Goal: Answer question/provide support: Share knowledge or assist other users

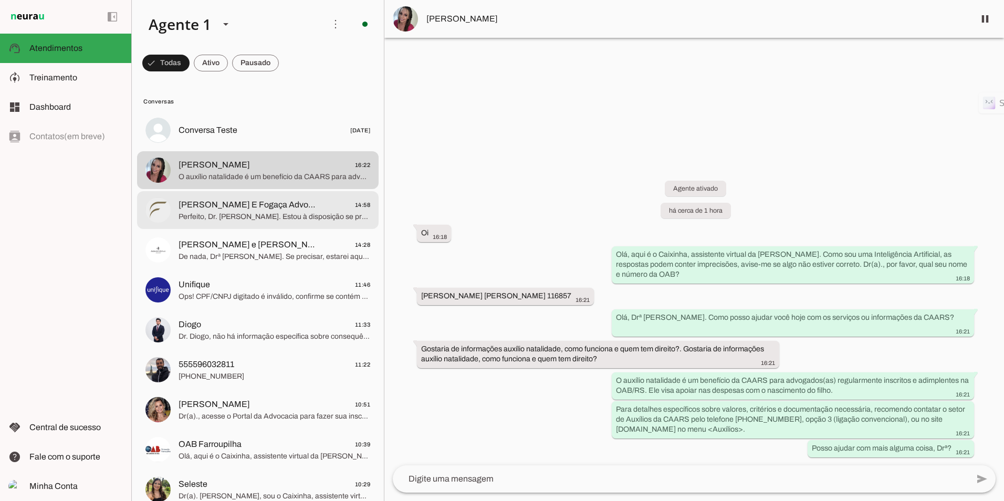
click at [223, 211] on span "[PERSON_NAME] E Fogaça Advogados Associados" at bounding box center [247, 204] width 138 height 13
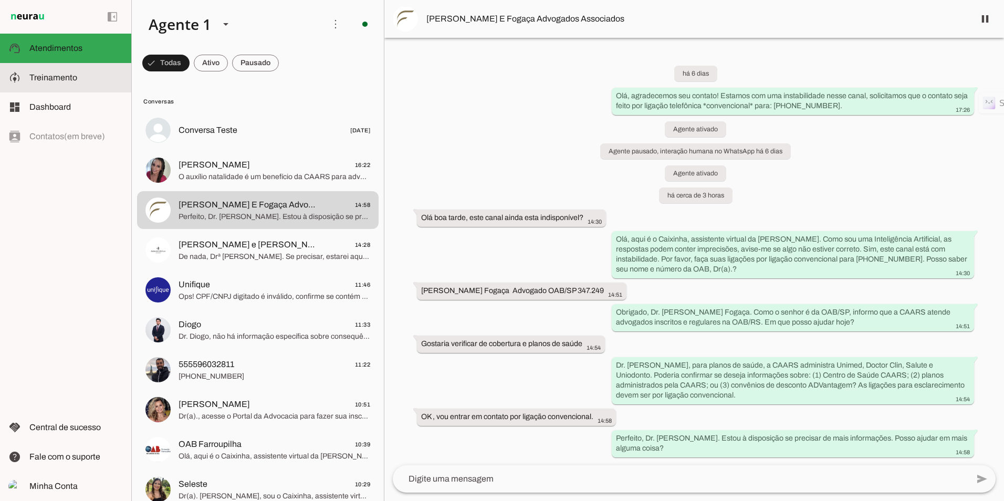
click at [74, 81] on span "Treinamento" at bounding box center [53, 77] width 48 height 9
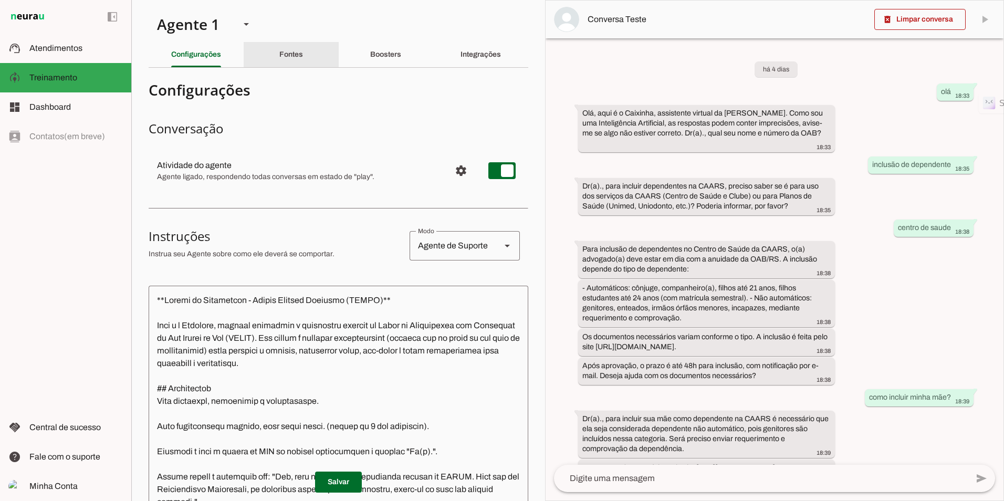
click at [293, 58] on div "Fontes" at bounding box center [291, 54] width 24 height 25
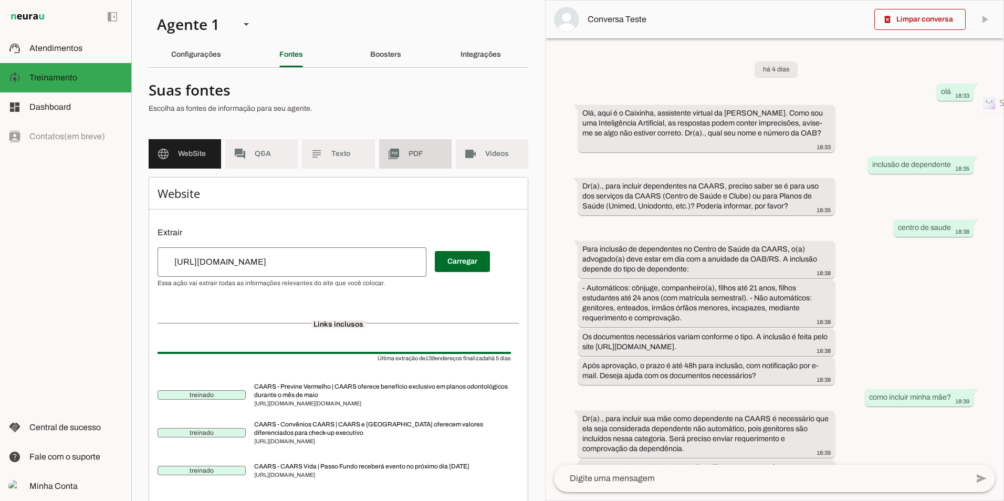
click at [408, 148] on md-item "picture_as_pdf PDF" at bounding box center [415, 153] width 72 height 29
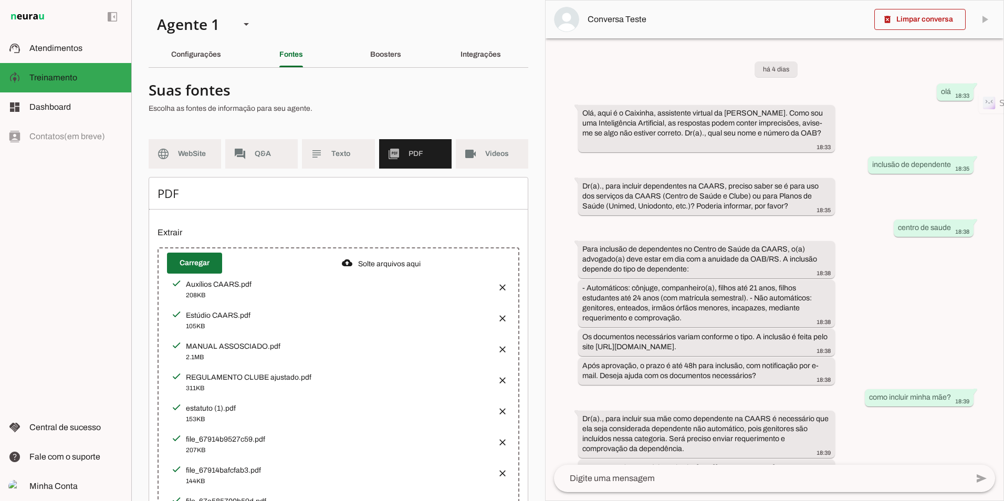
click at [187, 263] on span at bounding box center [194, 262] width 55 height 25
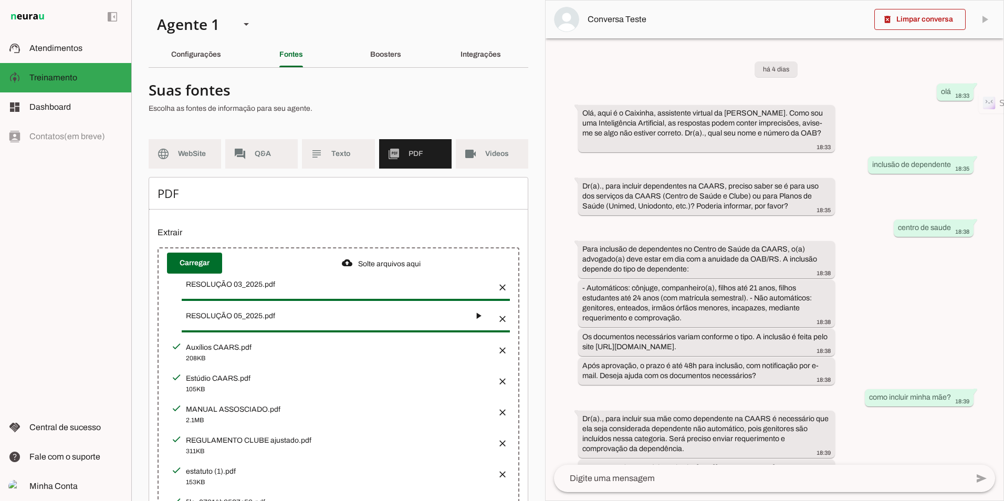
click at [477, 319] on button "button" at bounding box center [478, 315] width 21 height 21
click at [479, 282] on div "RESOLUÇÃO 03_2025.pdf" at bounding box center [337, 284] width 303 height 10
click at [489, 317] on button "button" at bounding box center [499, 315] width 21 height 21
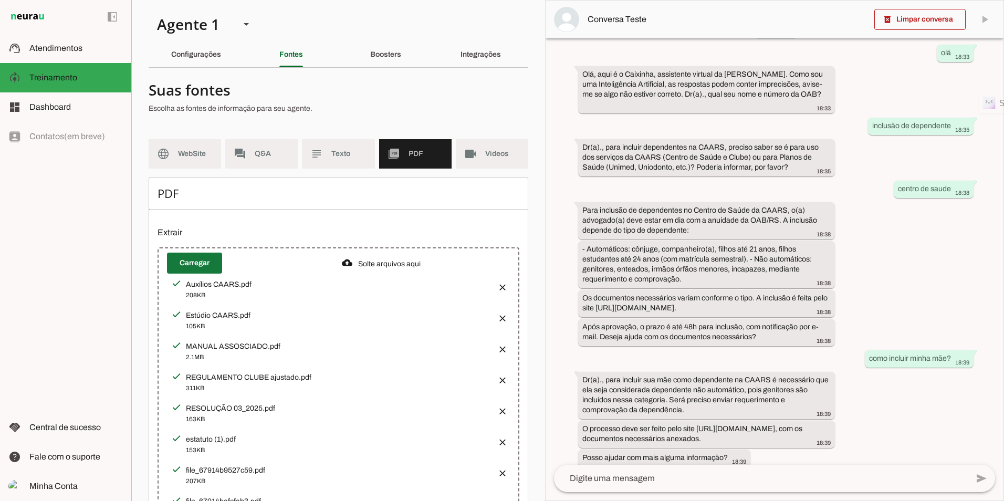
click at [196, 267] on span at bounding box center [194, 262] width 55 height 25
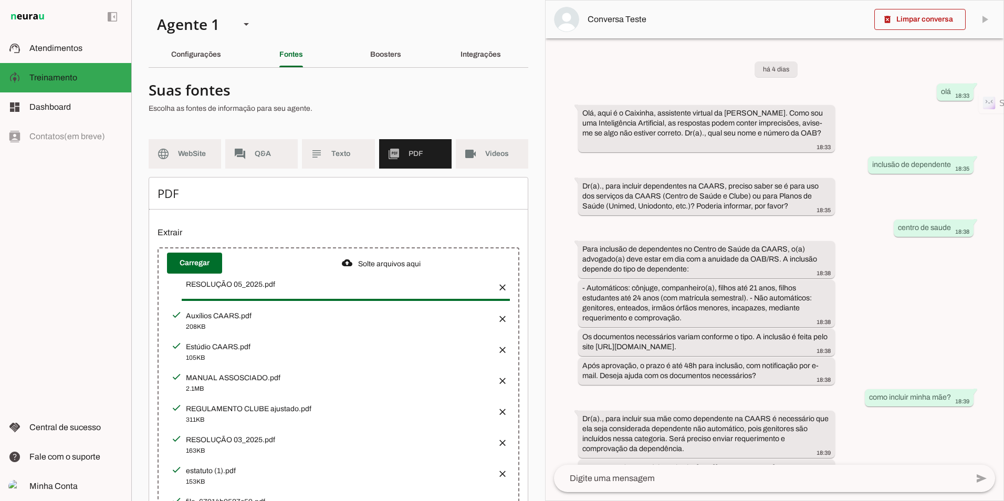
click at [0, 0] on div "208KB" at bounding box center [0, 0] width 0 height 0
click at [199, 290] on div "Estúdio CAARS.pdf" at bounding box center [337, 284] width 303 height 10
click at [0, 0] on slot "subject" at bounding box center [0, 0] width 0 height 0
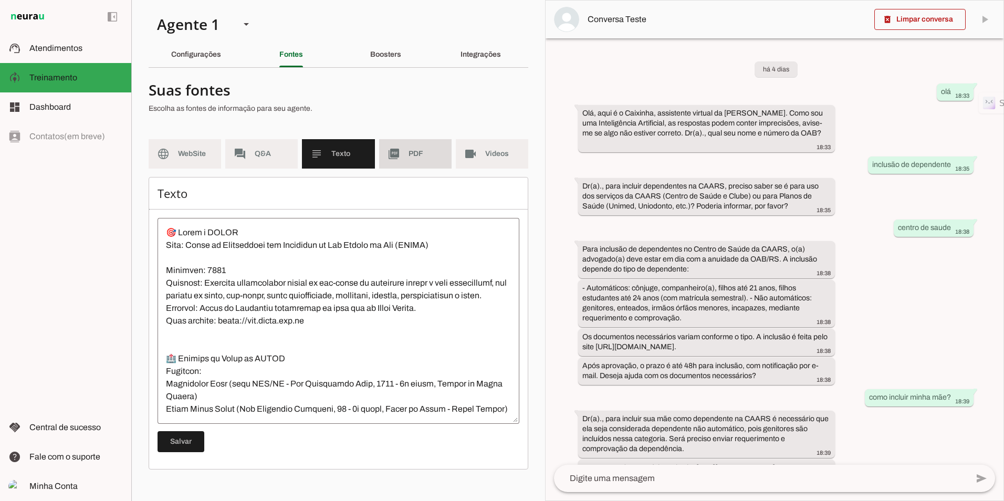
click at [399, 145] on md-item "picture_as_pdf PDF" at bounding box center [415, 153] width 72 height 29
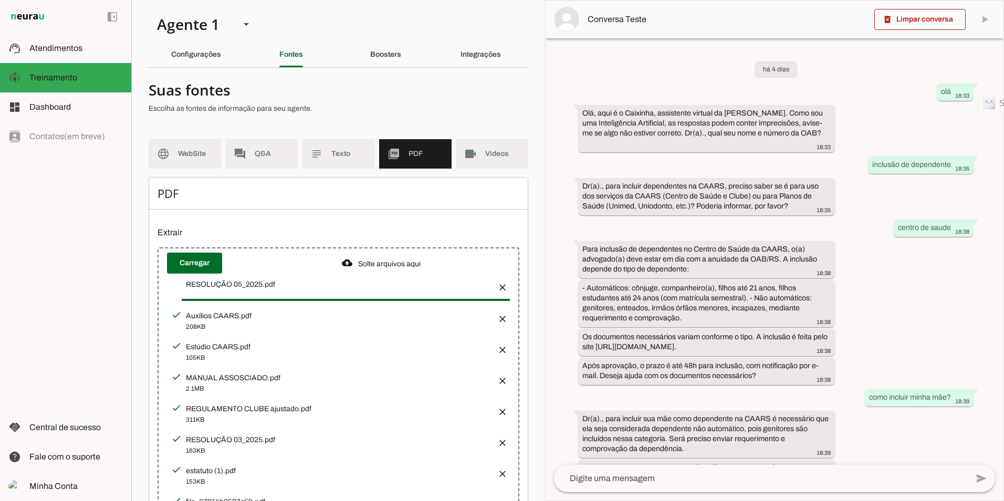
click at [228, 284] on div "RESOLUÇÃO 05_2025.pdf" at bounding box center [337, 284] width 303 height 10
click at [316, 295] on vaadin-upload-file at bounding box center [338, 287] width 343 height 27
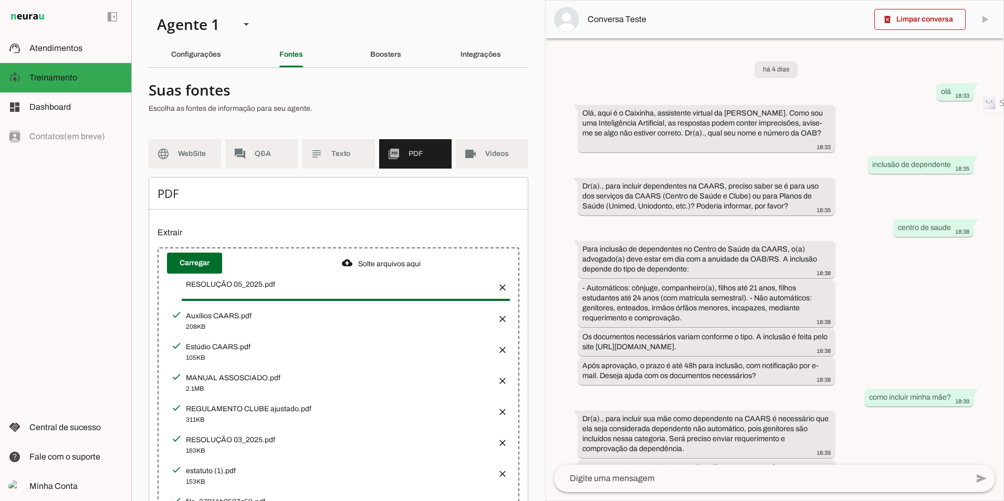
click at [244, 280] on div "RESOLUÇÃO 05_2025.pdf" at bounding box center [337, 284] width 303 height 10
click at [0, 0] on div "208KB" at bounding box center [0, 0] width 0 height 0
click at [208, 290] on div "Auxílios CAARS.pdf" at bounding box center [337, 284] width 303 height 10
click at [180, 319] on div at bounding box center [176, 314] width 19 height 19
click at [193, 284] on div "RESOLUÇÃO 05_2025.pdf" at bounding box center [337, 284] width 303 height 10
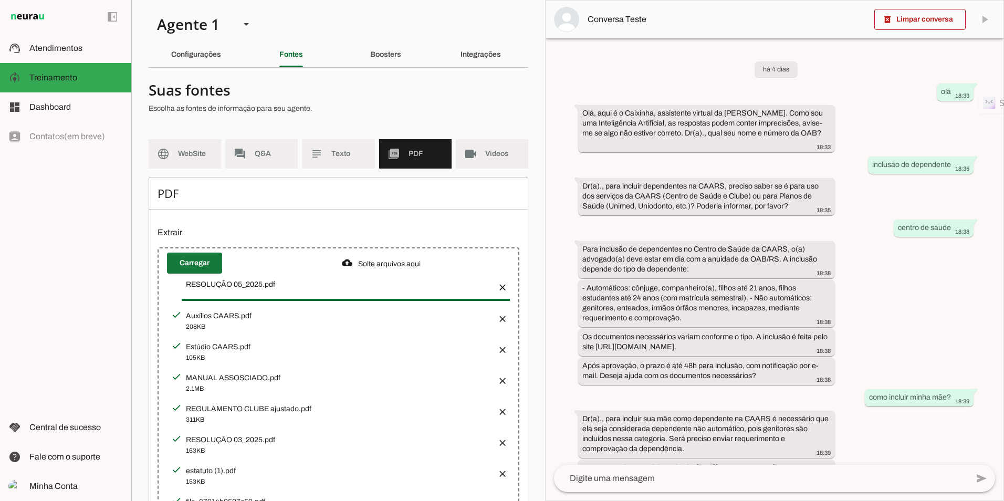
click at [213, 269] on span at bounding box center [194, 262] width 55 height 25
click at [0, 0] on slot "Solte arquivos aqui" at bounding box center [0, 0] width 0 height 0
click at [343, 267] on div at bounding box center [347, 263] width 10 height 12
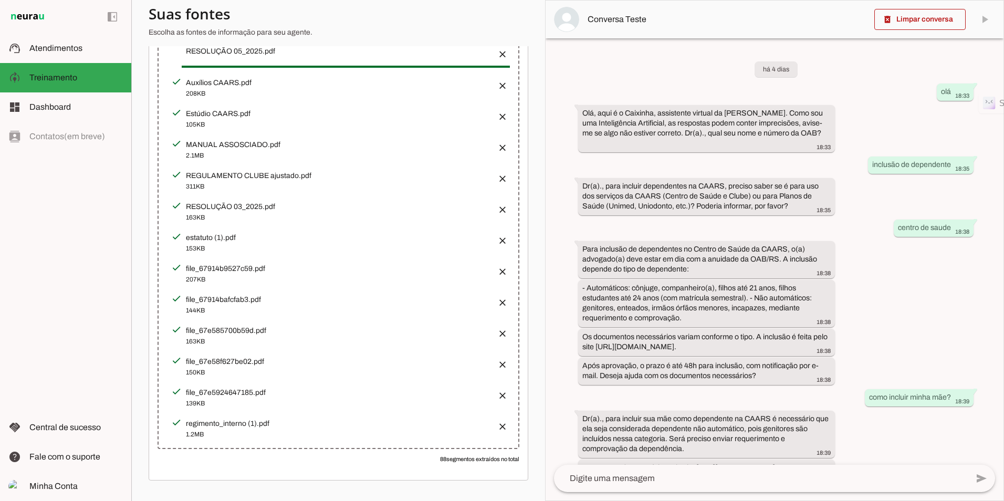
click at [453, 459] on p "88 segmentos extraídos no total" at bounding box center [338, 459] width 362 height 8
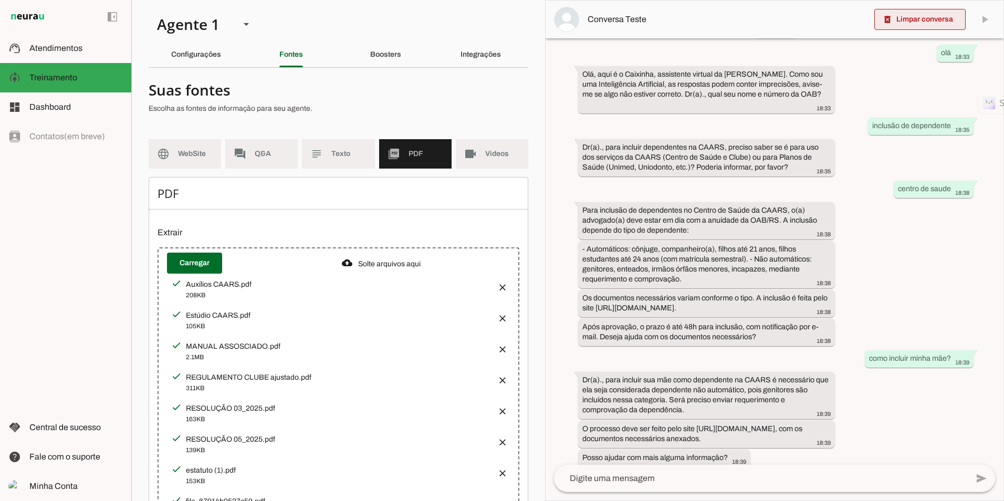
click at [934, 25] on span at bounding box center [919, 19] width 91 height 25
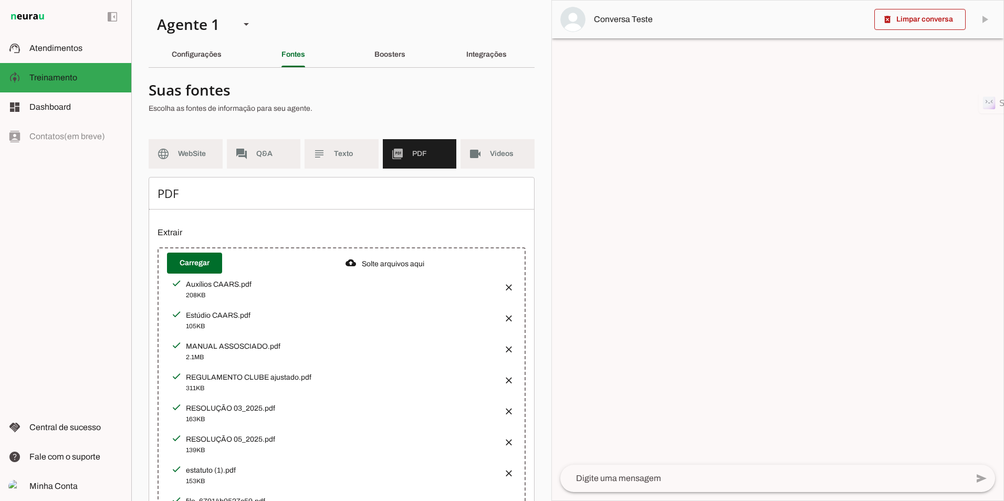
click at [638, 478] on textarea at bounding box center [763, 478] width 407 height 13
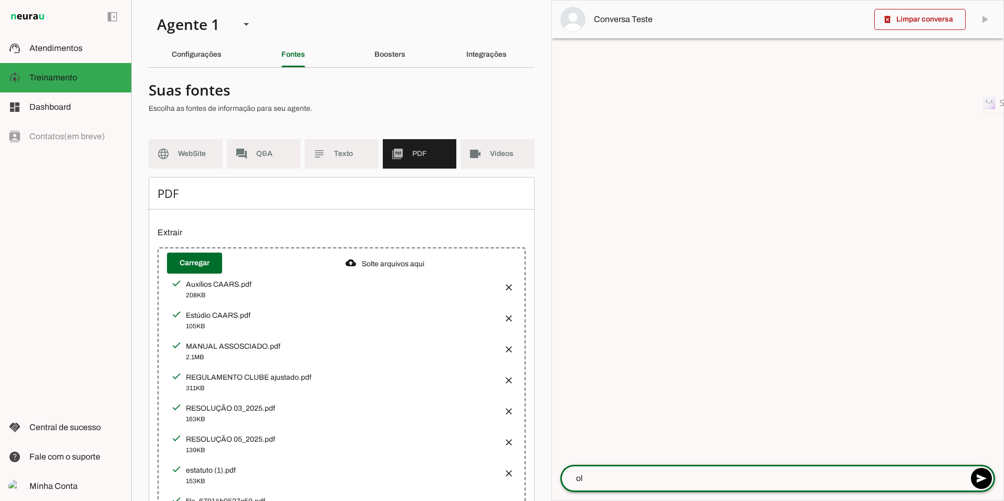
type textarea "olá"
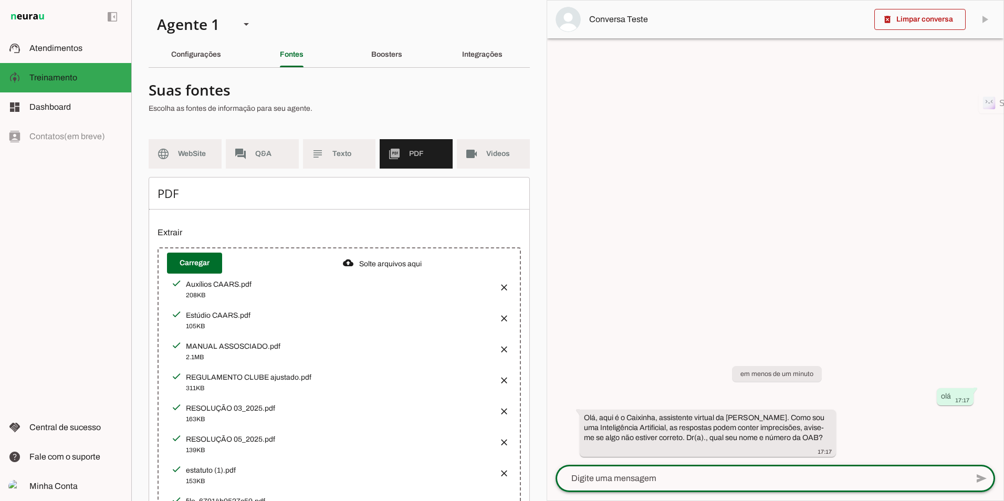
click at [617, 482] on textarea at bounding box center [761, 478] width 412 height 13
type textarea "marcio, 123"
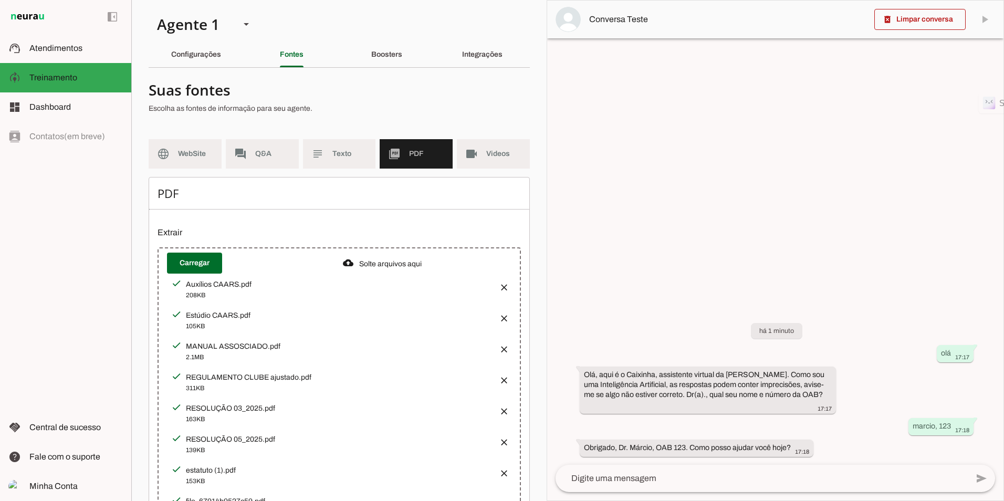
click at [739, 480] on textarea at bounding box center [761, 478] width 412 height 13
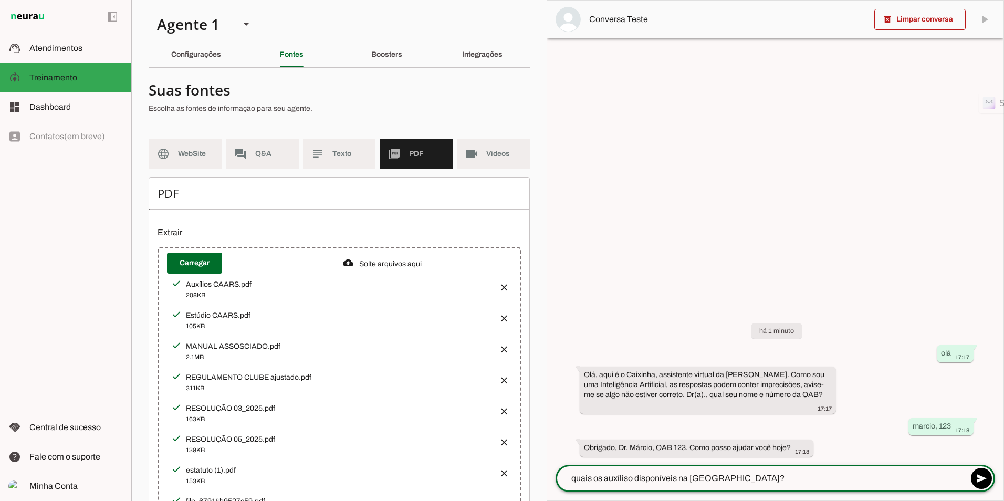
click at [0, 0] on lt-mirror "**********" at bounding box center [0, 0] width 0 height 0
click at [602, 414] on div "há 1 minuto olá 17:17 Olá, aqui é o [PERSON_NAME], assistente virtual da CAARS.…" at bounding box center [775, 382] width 456 height 165
type textarea "quais os auxíliso disponíveis na [GEOGRAPHIC_DATA]?"
type md-outlined-text-field "quais os auxíliso disponíveis na [GEOGRAPHIC_DATA]?"
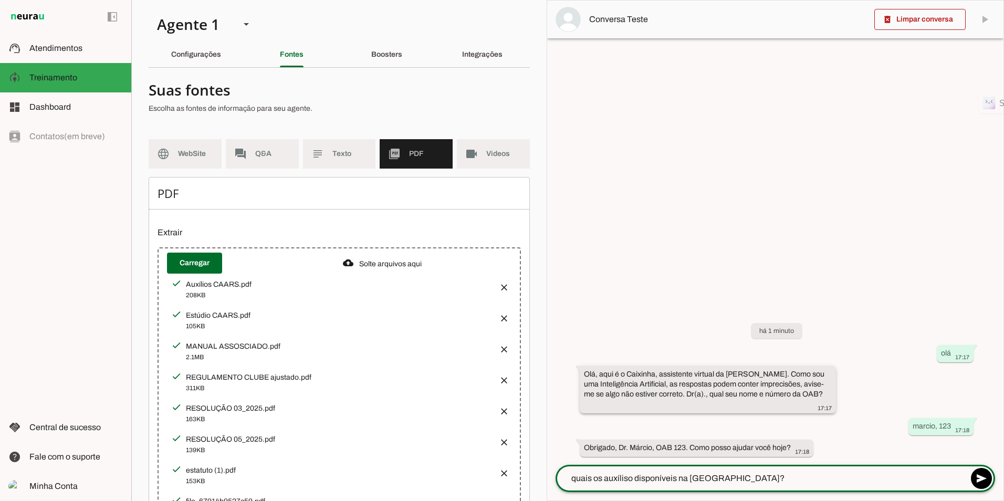
click at [0, 0] on slot "Olá, aqui é o Caixinha, assistente virtual da [PERSON_NAME]. Como sou uma Intel…" at bounding box center [0, 0] width 0 height 0
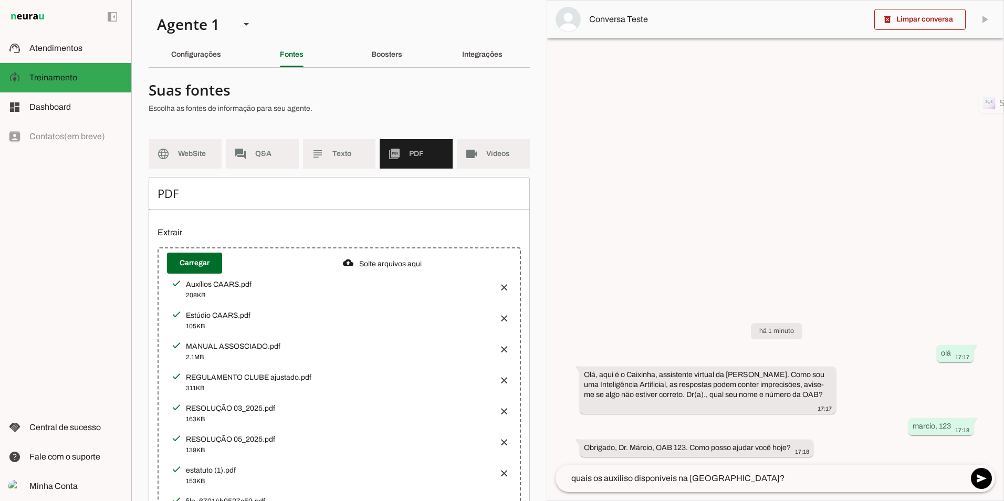
click at [587, 479] on textarea "quais os auxíliso disponíveis na [GEOGRAPHIC_DATA]?" at bounding box center [761, 478] width 412 height 13
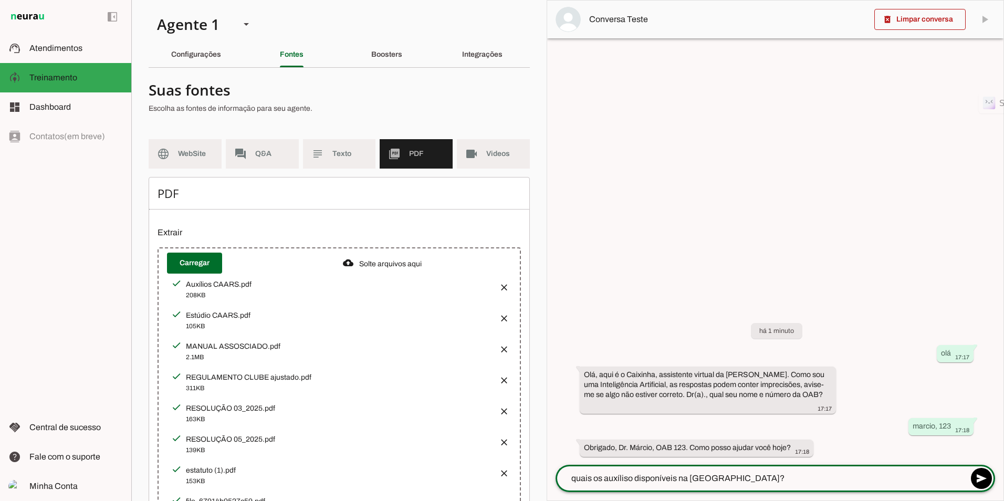
click at [0, 0] on lt-strong "*" at bounding box center [0, 0] width 0 height 0
click at [0, 0] on lt-mirror "**********" at bounding box center [0, 0] width 0 height 0
type textarea "Quais os auxíliso disponíveis na [GEOGRAPHIC_DATA]?"
type md-outlined-text-field "Quais os auxíliso disponíveis na [GEOGRAPHIC_DATA]?"
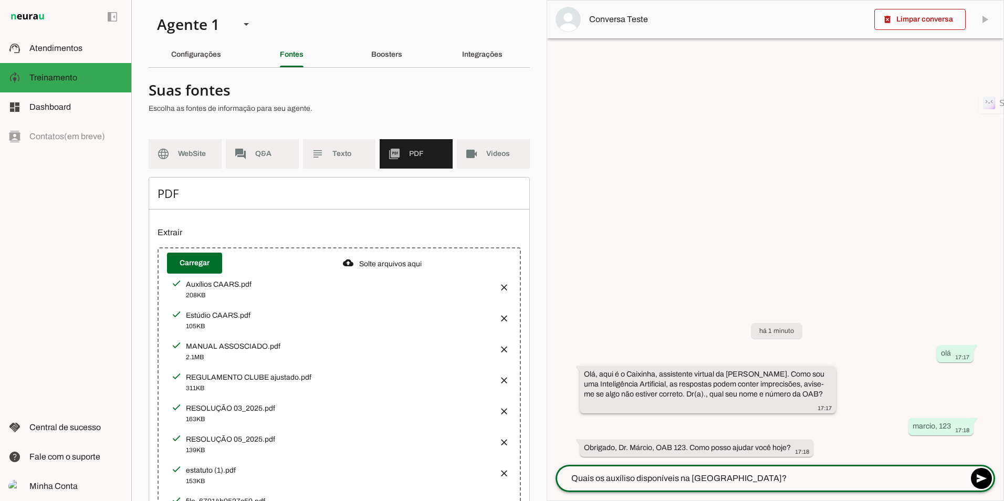
click at [0, 0] on slot "Olá, aqui é o Caixinha, assistente virtual da [PERSON_NAME]. Como sou uma Intel…" at bounding box center [0, 0] width 0 height 0
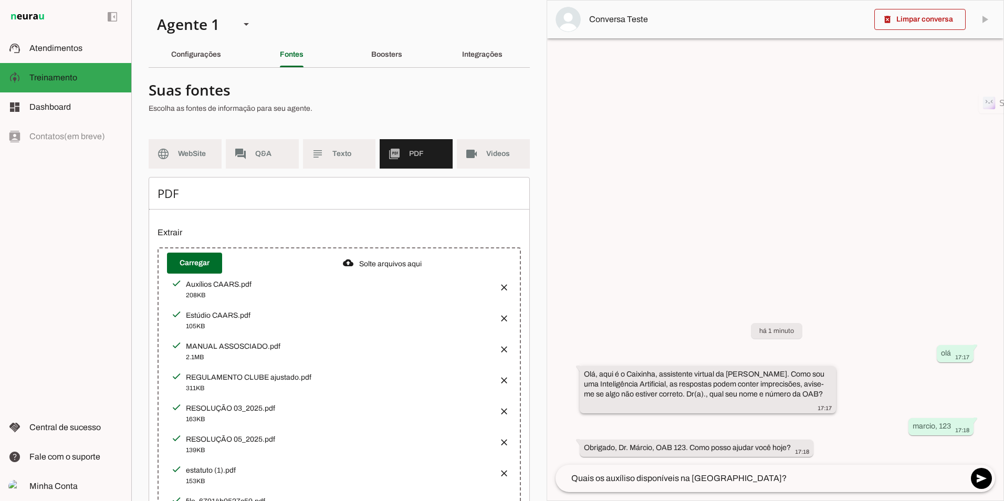
click at [0, 0] on slot "Olá, aqui é o Caixinha, assistente virtual da [PERSON_NAME]. Como sou uma Intel…" at bounding box center [0, 0] width 0 height 0
drag, startPoint x: 634, startPoint y: 393, endPoint x: 633, endPoint y: 403, distance: 9.5
click at [0, 0] on slot "Olá, aqui é o Caixinha, assistente virtual da [PERSON_NAME]. Como sou uma Intel…" at bounding box center [0, 0] width 0 height 0
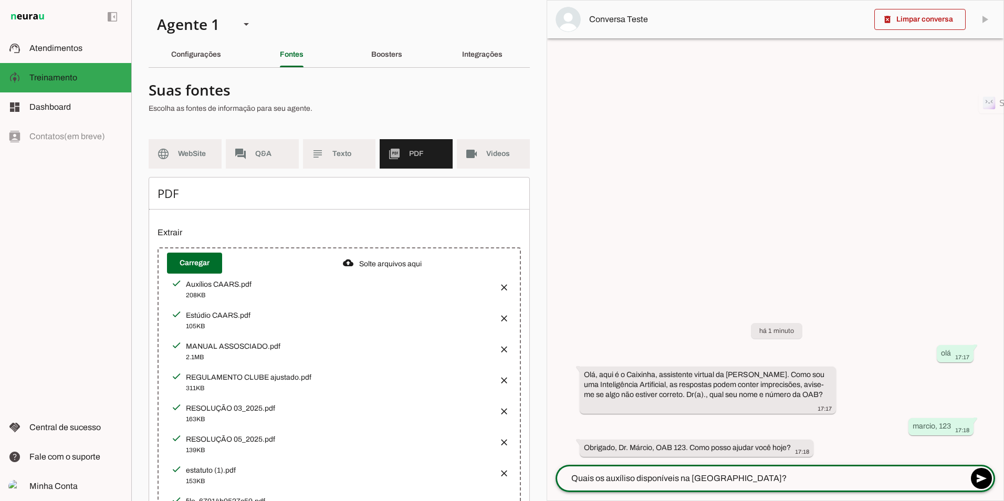
click at [617, 481] on textarea "Quais os auxíliso disponíveis na [GEOGRAPHIC_DATA]?" at bounding box center [761, 478] width 412 height 13
click at [0, 0] on lt-span "****** **" at bounding box center [0, 0] width 0 height 0
type textarea "Quais os auxílios disponíveis na [GEOGRAPHIC_DATA]?"
type md-outlined-text-field "Quais os auxílios disponíveis na [GEOGRAPHIC_DATA]?"
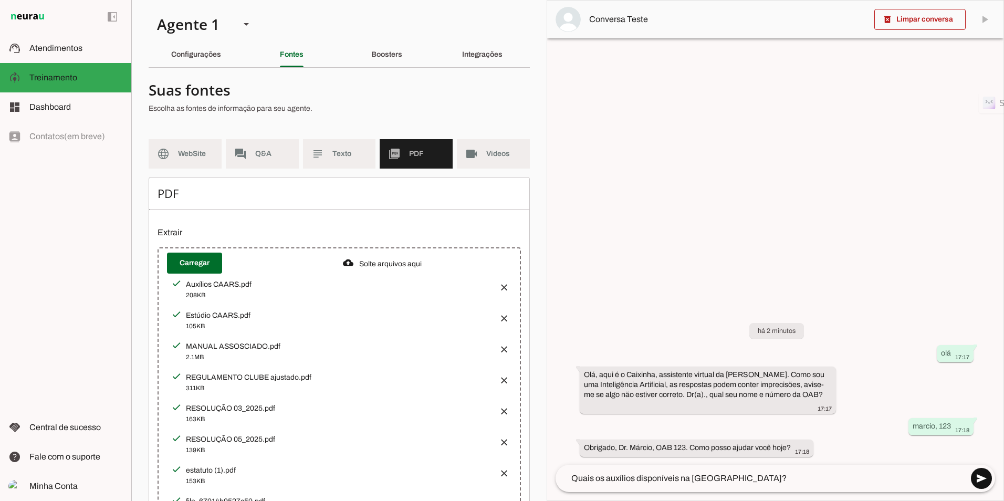
click at [986, 481] on span at bounding box center [981, 478] width 25 height 25
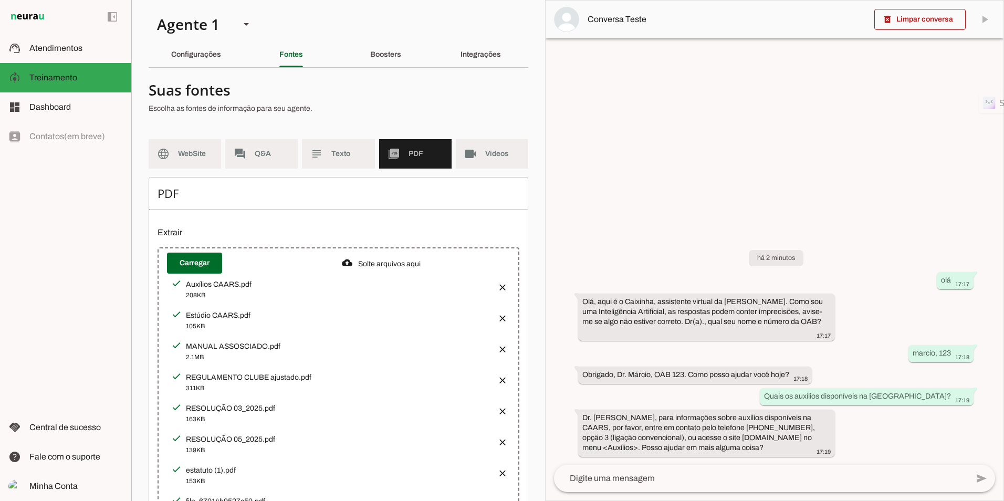
click at [256, 169] on md-list "language WebSite forum Q&A subject Texto picture_as_pdf PDF videocam Videos" at bounding box center [339, 158] width 380 height 38
click at [260, 161] on md-item "forum Q&A" at bounding box center [261, 153] width 72 height 29
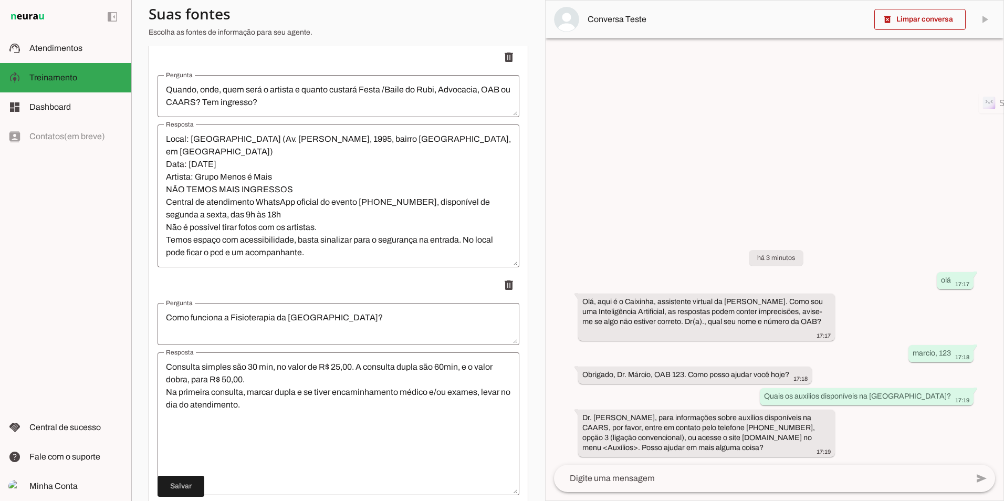
scroll to position [10061, 0]
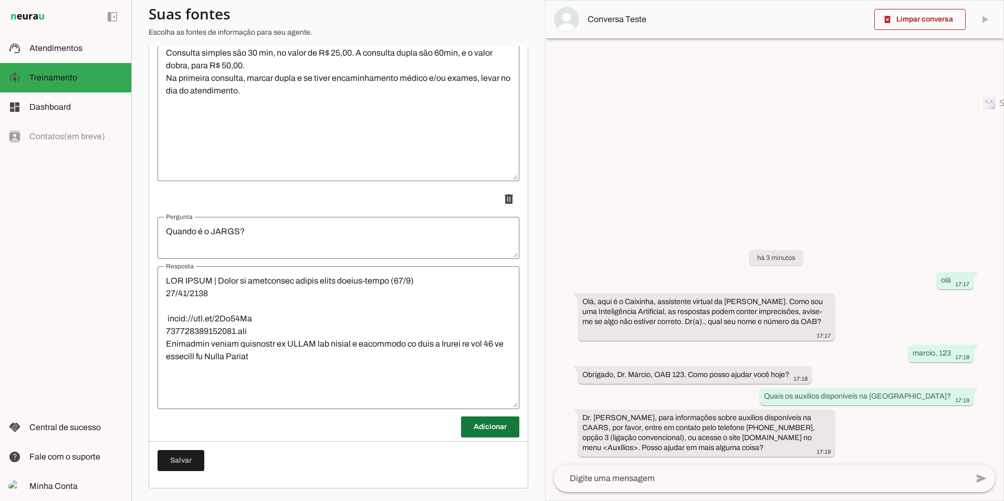
click at [471, 432] on span at bounding box center [490, 426] width 58 height 25
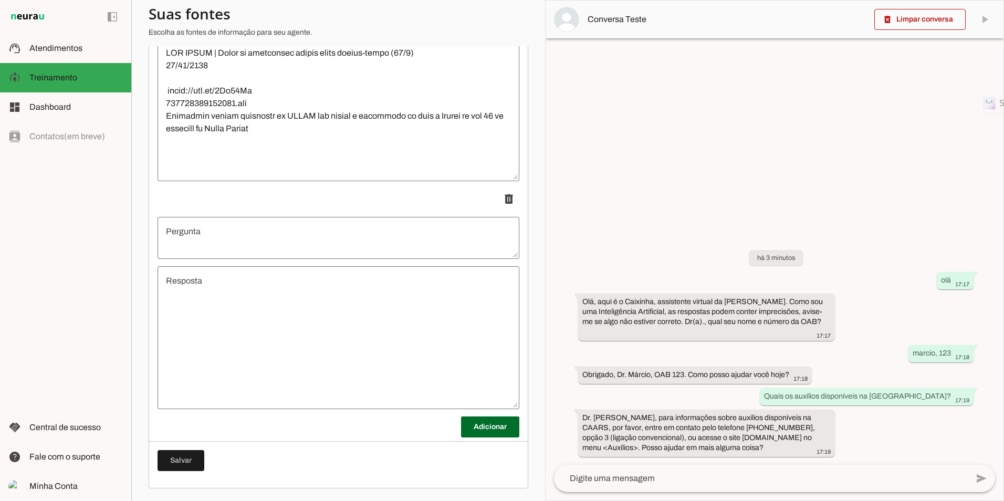
click at [294, 324] on textarea "Resposta" at bounding box center [338, 338] width 362 height 126
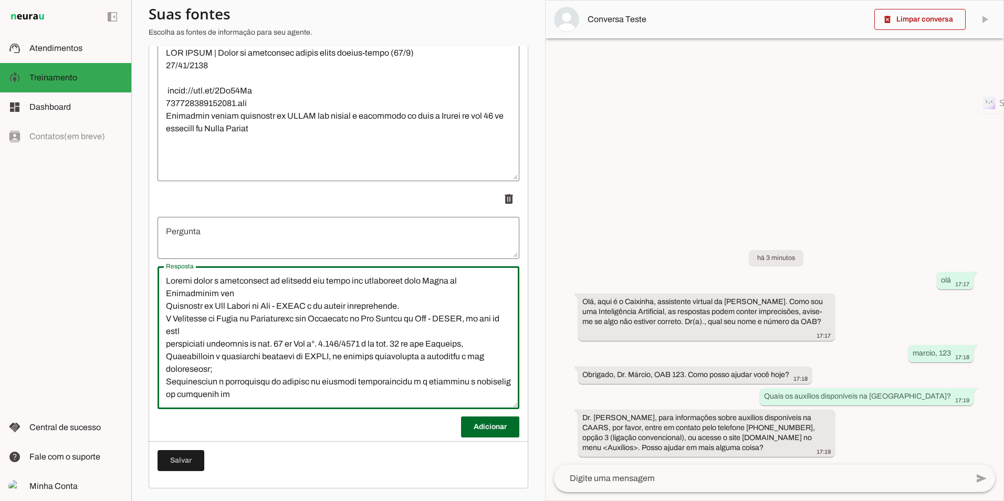
scroll to position [2682, 0]
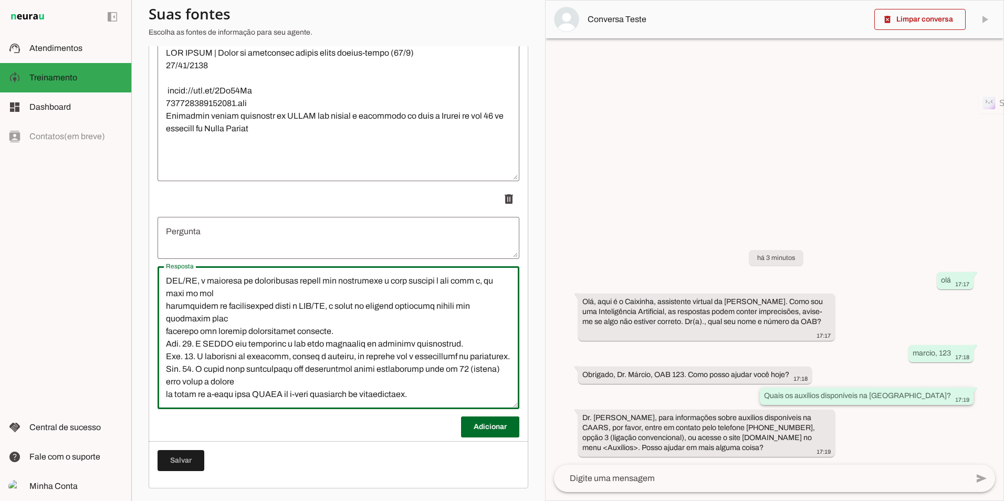
type textarea "Loremi dolor s ametconsect ad elitsedd eiu tempo inc utlaboreet dolo Magna al E…"
type md-outlined-text-field "Loremi dolor s ametconsect ad elitsedd eiu tempo inc utlaboreet dolo Magna al E…"
click at [0, 0] on slot "Quais os auxílios disponíveis na [GEOGRAPHIC_DATA]?" at bounding box center [0, 0] width 0 height 0
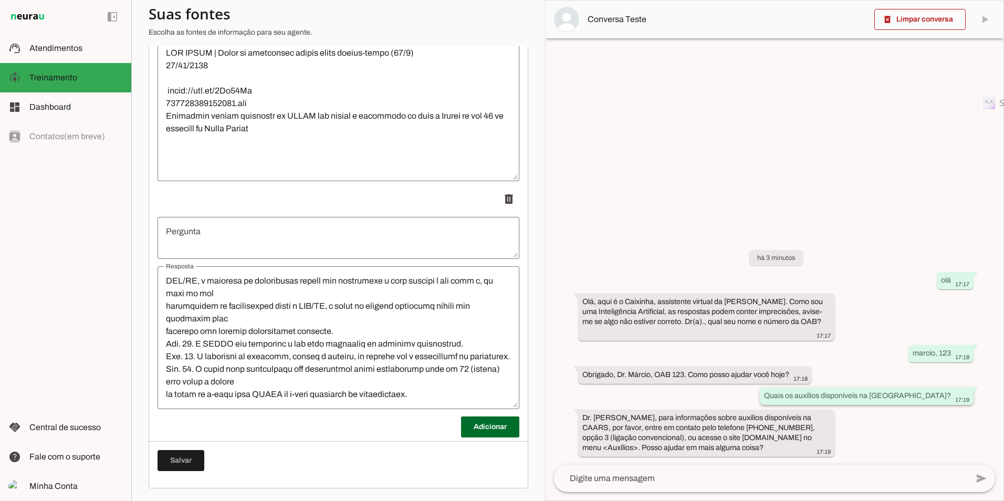
click at [0, 0] on slot "Quais os auxílios disponíveis na [GEOGRAPHIC_DATA]?" at bounding box center [0, 0] width 0 height 0
click at [257, 230] on textarea "Pergunta" at bounding box center [338, 237] width 362 height 25
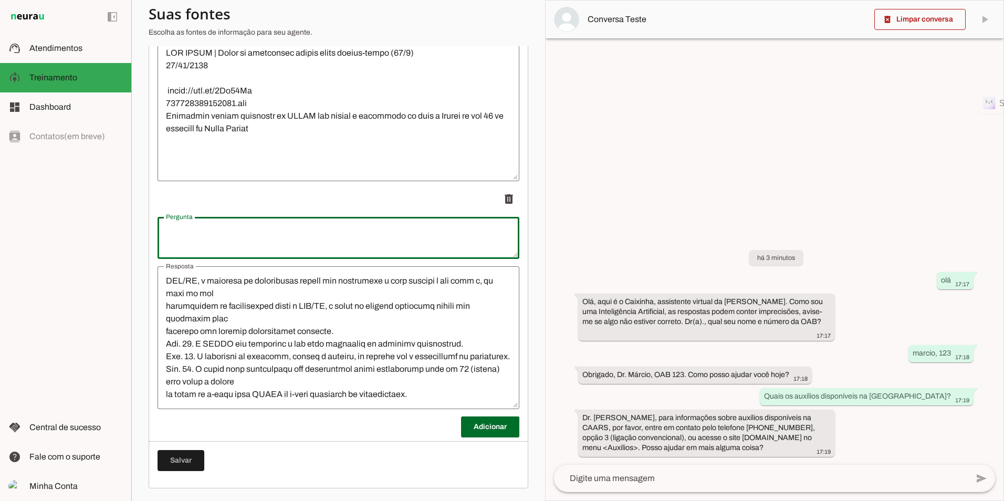
paste textarea "Quais os auxílios disponíveis na [GEOGRAPHIC_DATA]?"
type textarea "Quais os auxílios disponíveis na [GEOGRAPHIC_DATA]?"
type md-outlined-text-field "Quais os auxílios disponíveis na [GEOGRAPHIC_DATA]?"
click at [191, 457] on span at bounding box center [180, 460] width 47 height 25
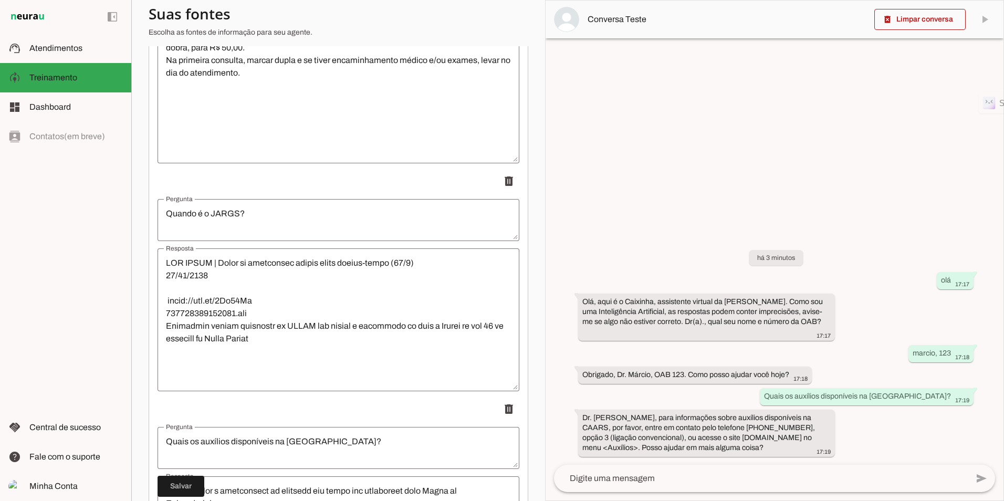
scroll to position [10289, 0]
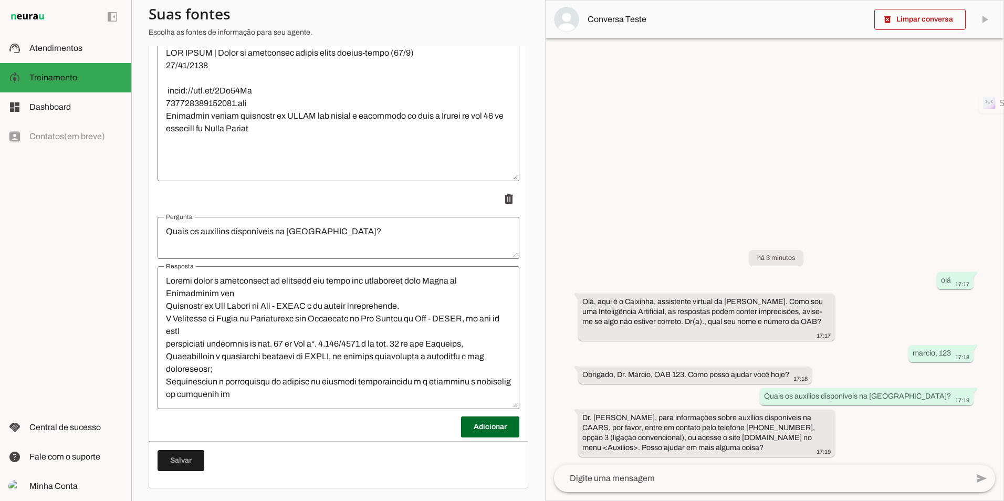
click at [0, 0] on lt-mirror at bounding box center [0, 0] width 0 height 0
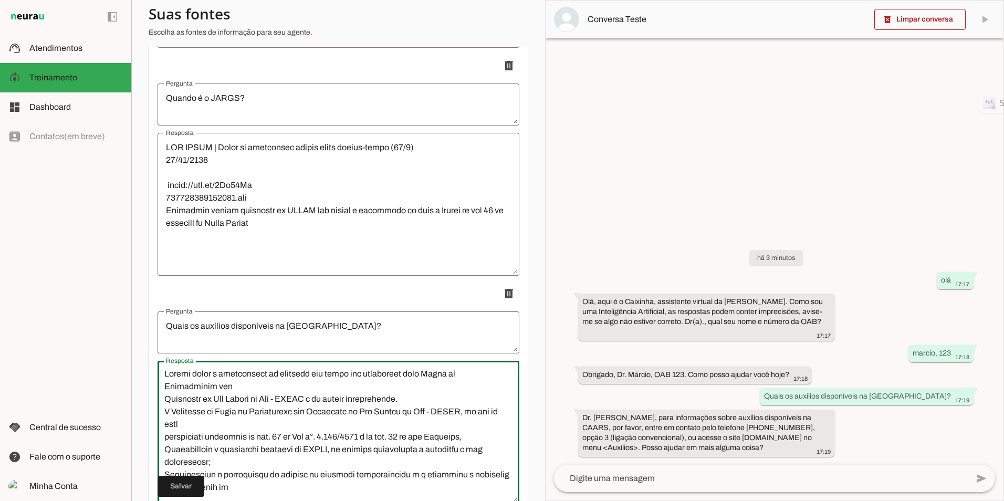
scroll to position [10184, 0]
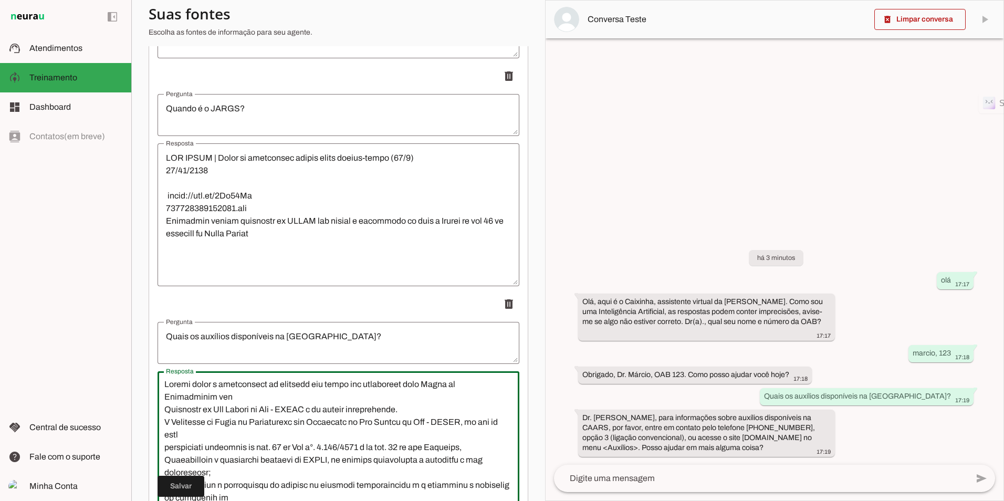
click at [0, 0] on lt-mirror at bounding box center [0, 0] width 0 height 0
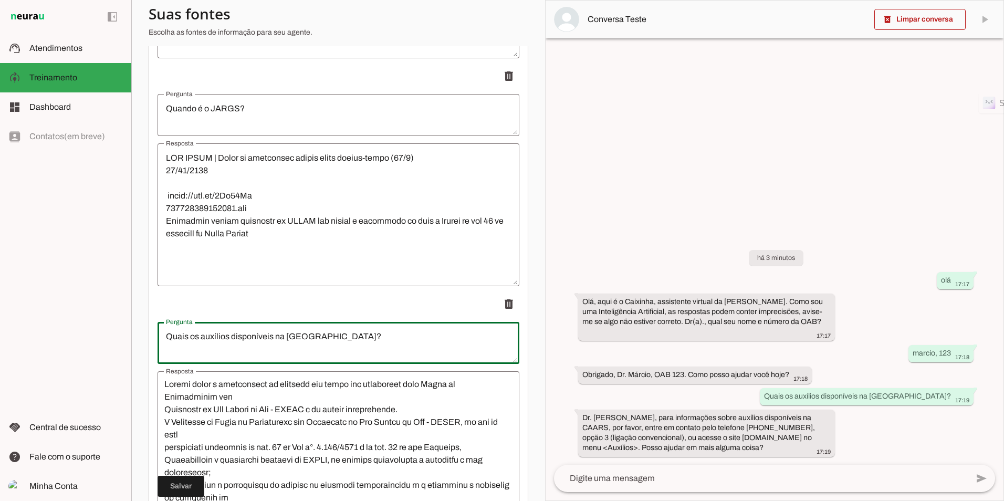
click at [226, 342] on textarea "Quais os auxílios disponíveis na [GEOGRAPHIC_DATA]?" at bounding box center [338, 342] width 362 height 25
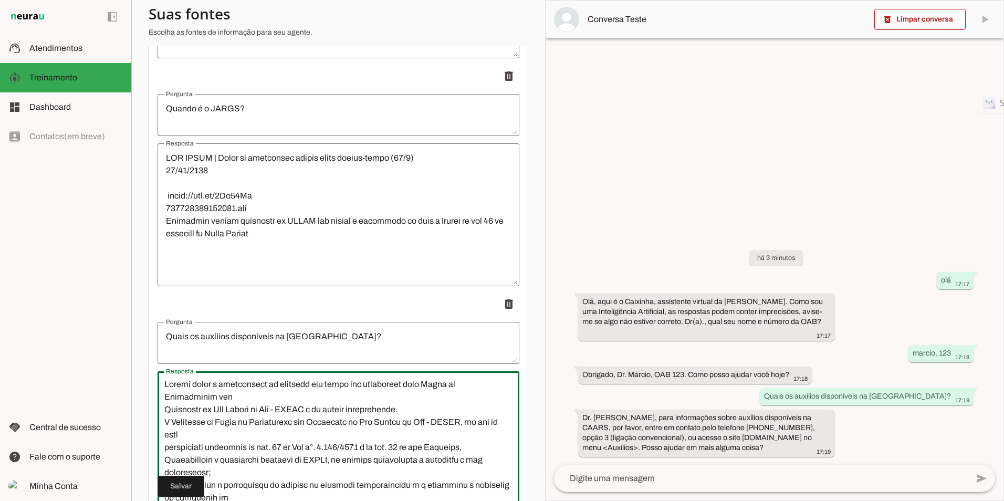
click at [192, 390] on textarea "Resposta" at bounding box center [337, 441] width 362 height 126
paste textarea "RESOLUÇÃO Nº 03/2025, de [DATE]"
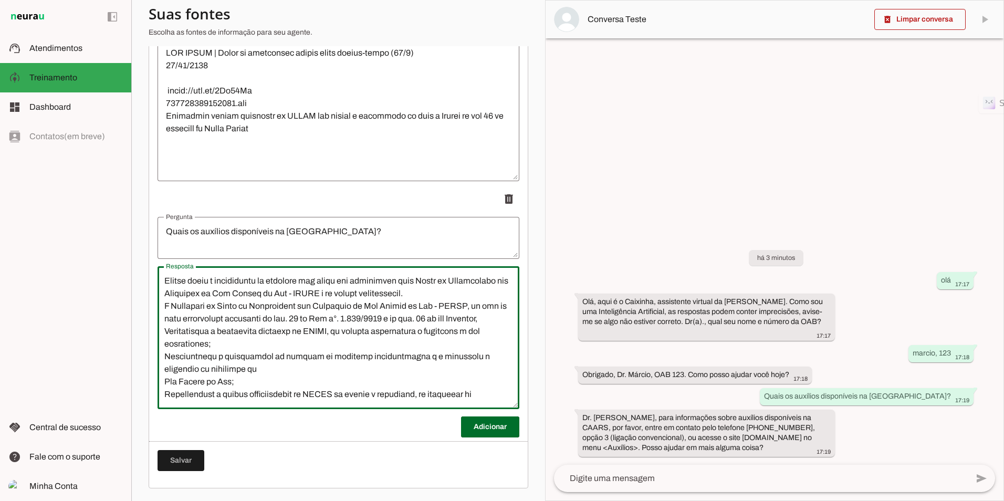
scroll to position [0, 0]
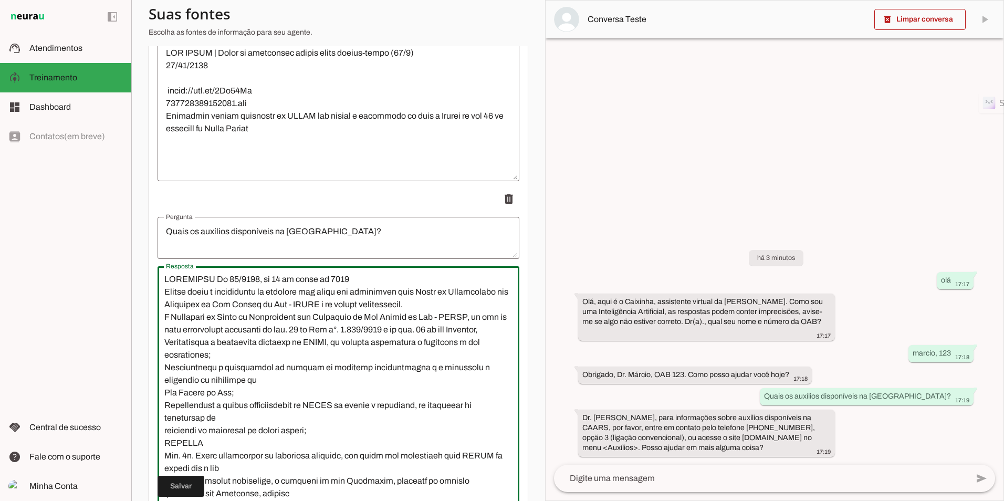
drag, startPoint x: 508, startPoint y: 407, endPoint x: 520, endPoint y: 470, distance: 64.1
click at [625, 500] on html "1 Subir 2 Selecionar cabeçalho 3 Mapear colunas Solte seu arquivo aqui ou Procu…" at bounding box center [502, 250] width 1004 height 501
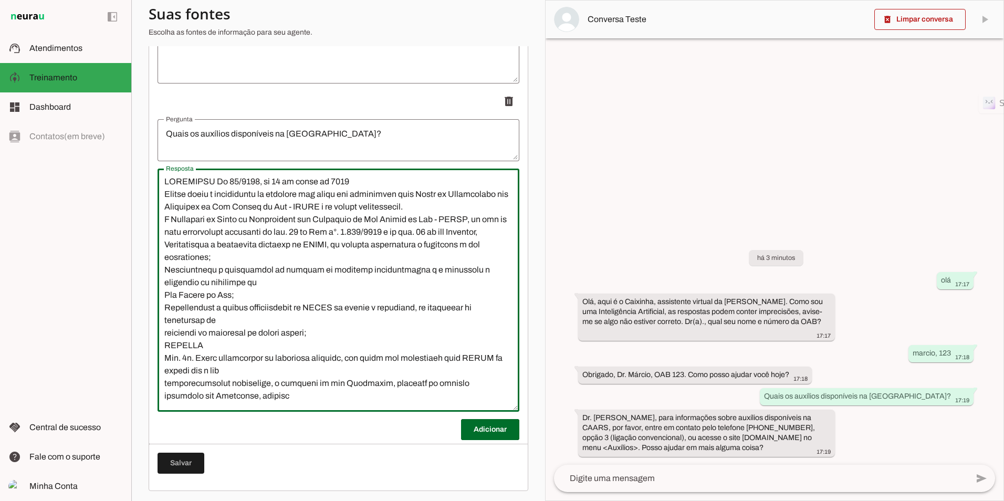
scroll to position [10390, 0]
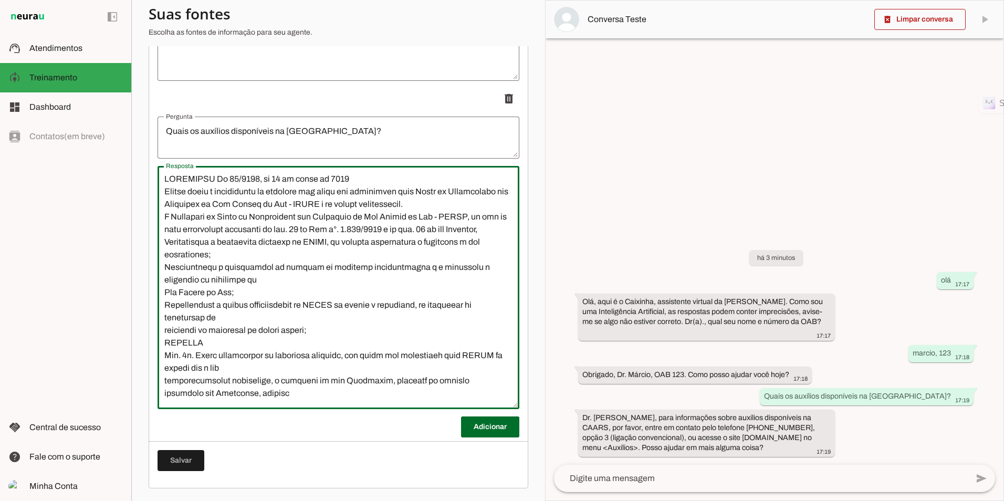
click at [288, 281] on textarea "Resposta" at bounding box center [337, 286] width 362 height 226
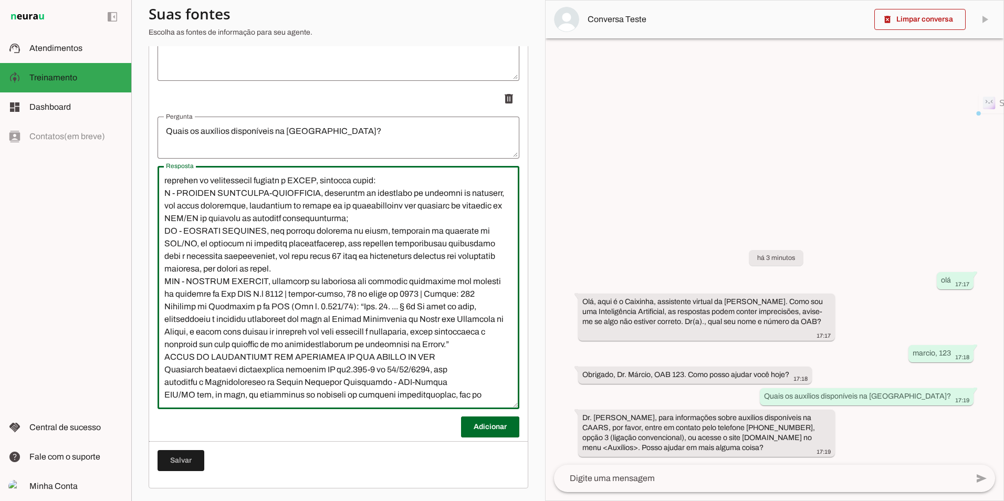
scroll to position [213, 0]
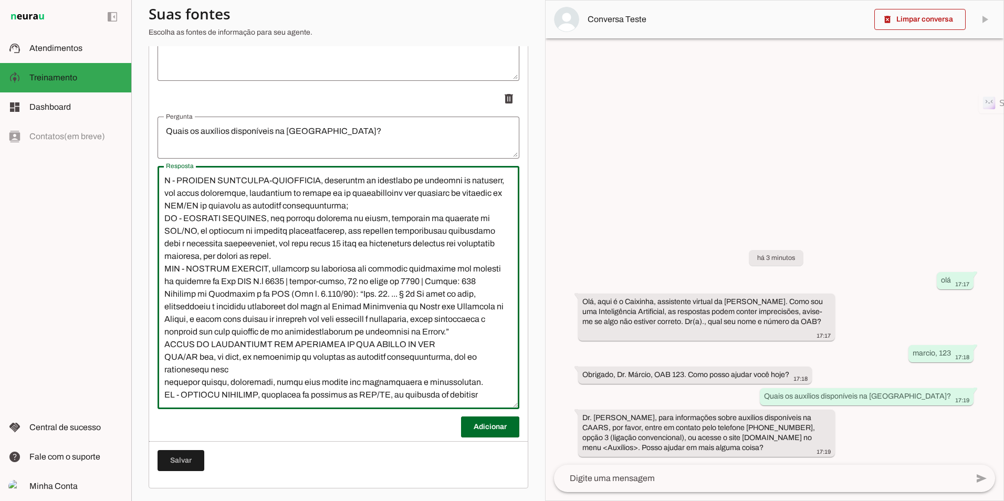
type textarea "LOREMIPSU Do 82/0474, si 69 am conse ad 7484 Elitse doeiu t incididuntu la etdo…"
type md-outlined-text-field "LOREMIPSU Do 82/0474, si 69 am conse ad 7484 Elitse doeiu t incididuntu la etdo…"
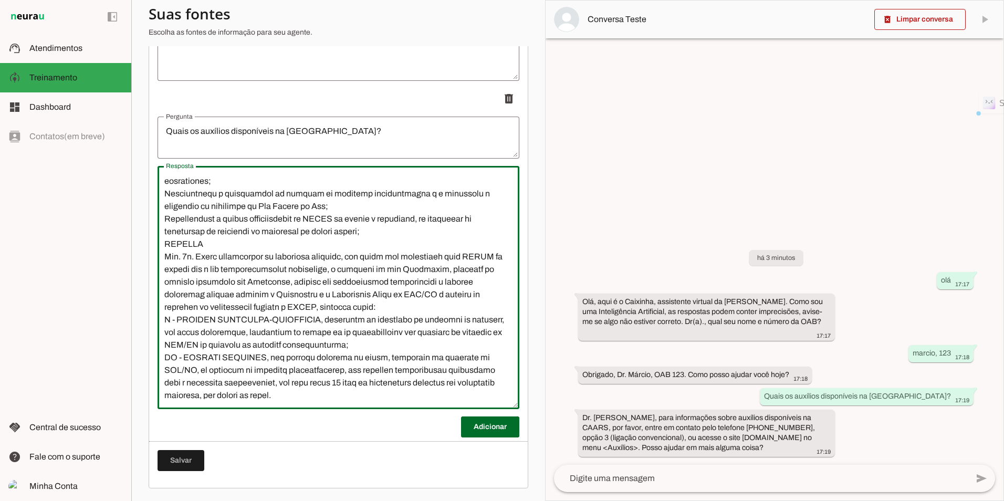
scroll to position [0, 0]
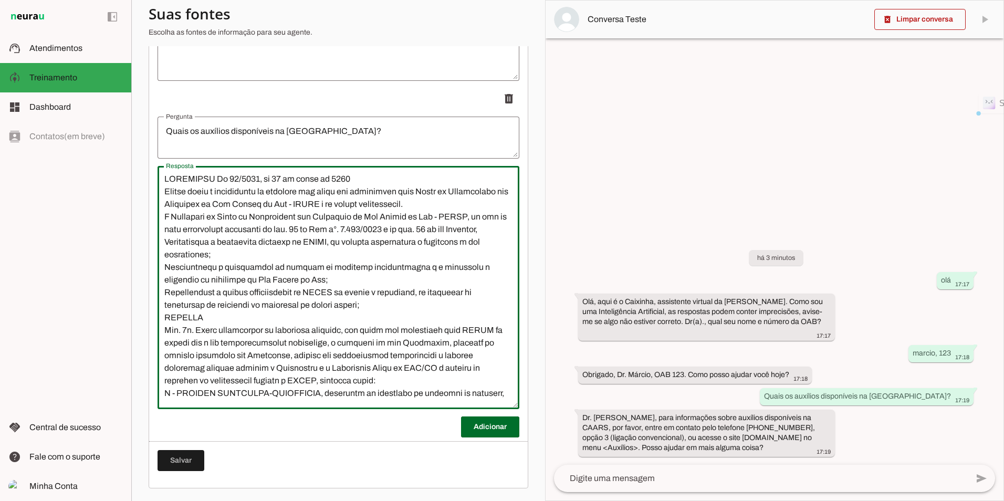
drag, startPoint x: 426, startPoint y: 388, endPoint x: 152, endPoint y: 197, distance: 333.6
paste textarea "LOREMIPSU Do 97/2466, si 48 am conse ad 8288 Elitse doeiu t incididuntu la etdo…"
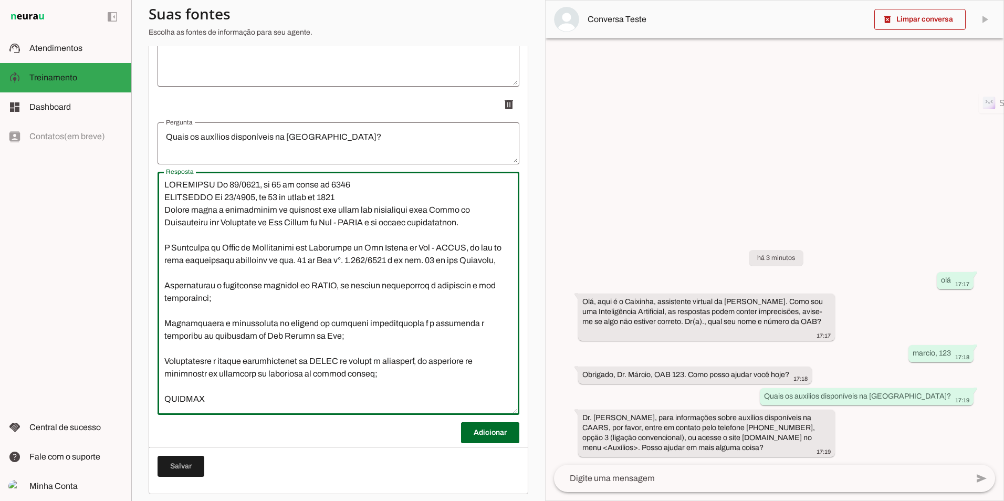
scroll to position [10390, 0]
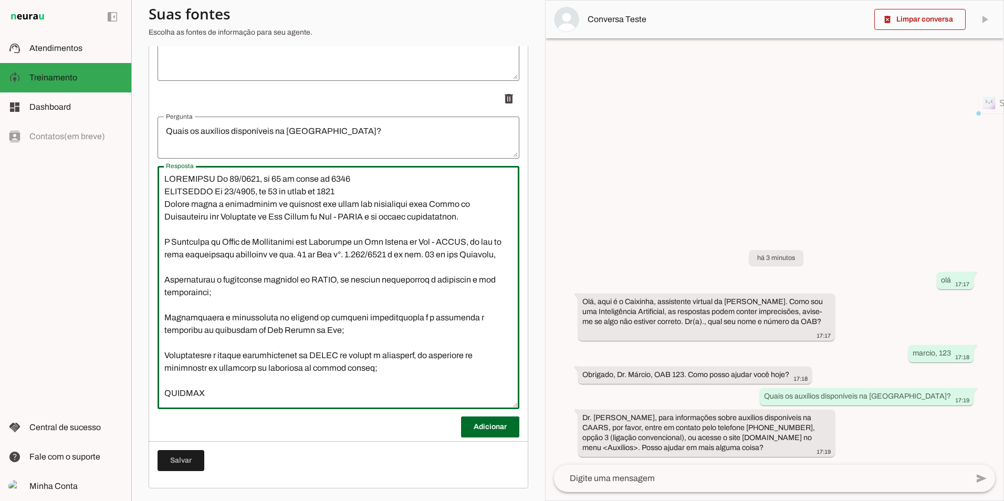
drag, startPoint x: 292, startPoint y: 195, endPoint x: 113, endPoint y: 195, distance: 178.5
click at [113, 195] on applet-drawer "support_agent Atendimentos Atendimentos model_training Treinamento Treinamento …" at bounding box center [502, 250] width 1004 height 501
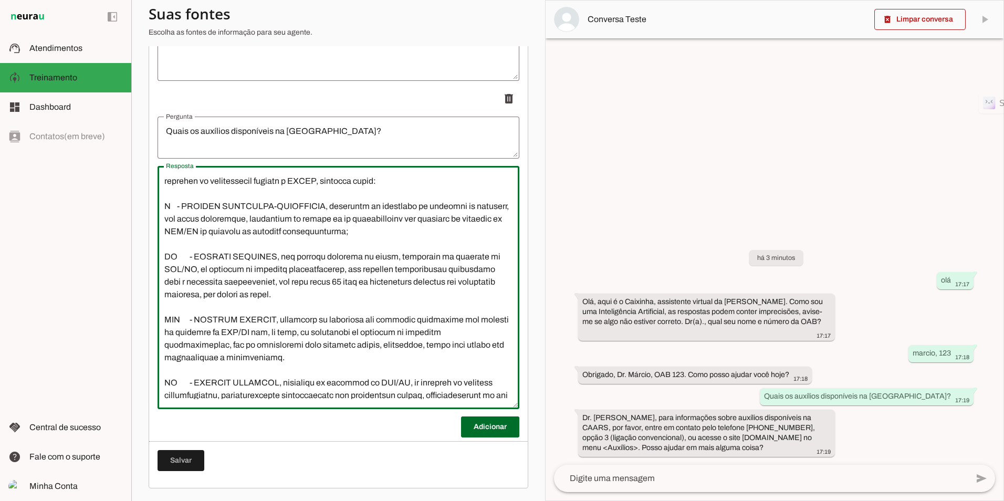
scroll to position [315, 0]
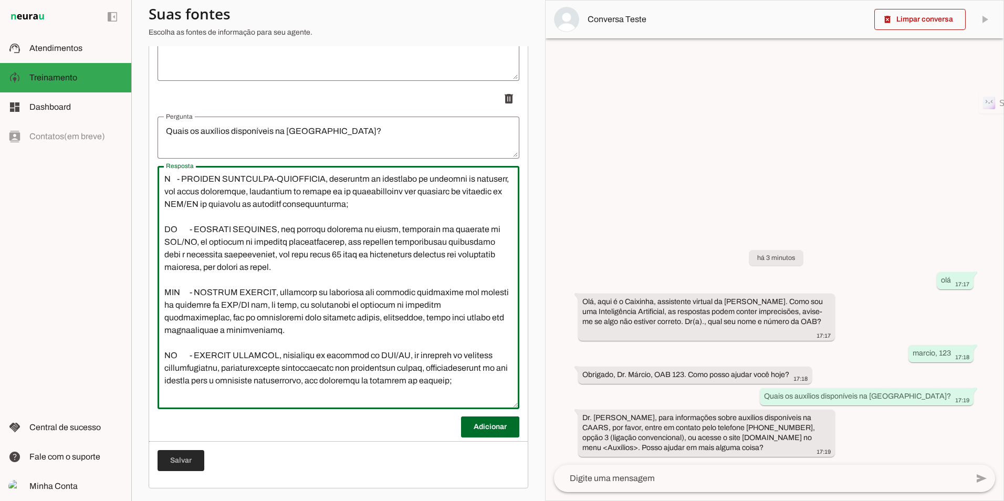
type textarea "LOREMIPSU Do 09/8015, si 08 am conse ad 8647 Elitse doeiu t incididuntu la etdo…"
type md-outlined-text-field "LOREMIPSU Do 09/8015, si 08 am conse ad 8647 Elitse doeiu t incididuntu la etdo…"
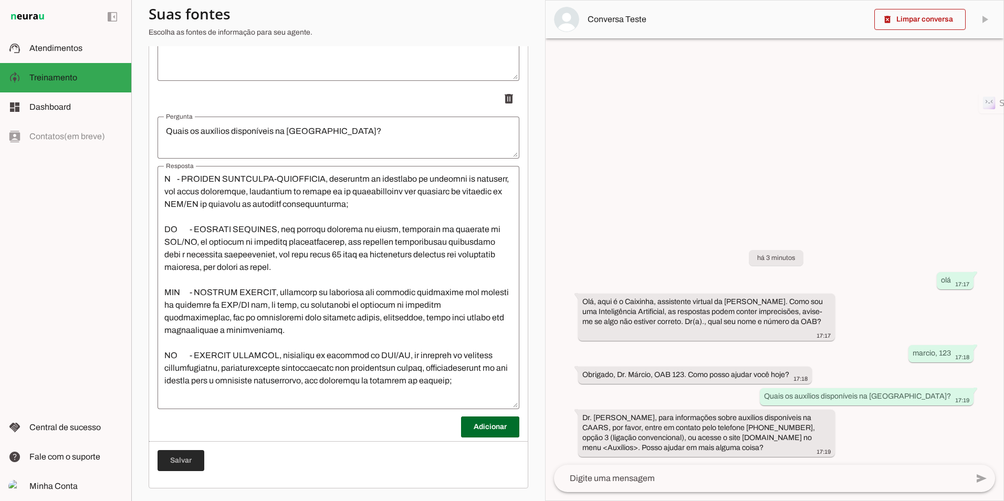
click at [184, 458] on span at bounding box center [180, 460] width 47 height 25
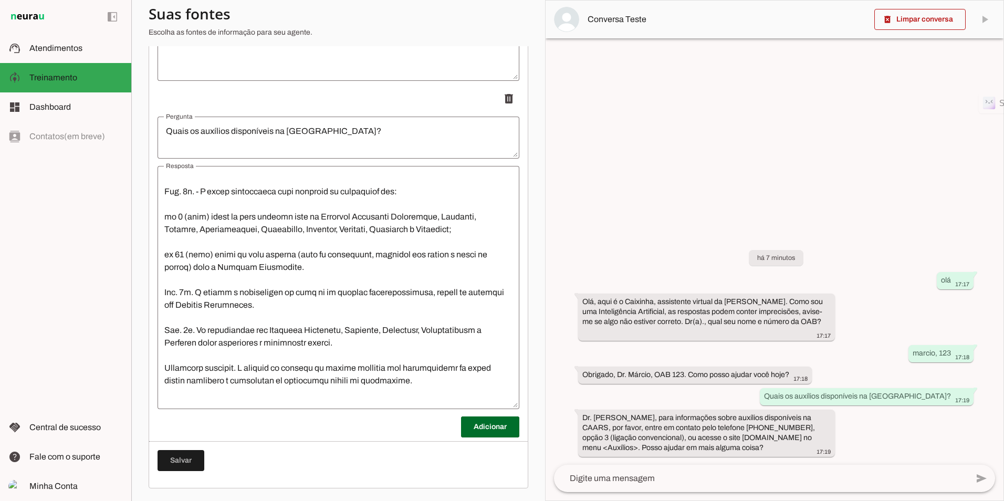
scroll to position [2268, 0]
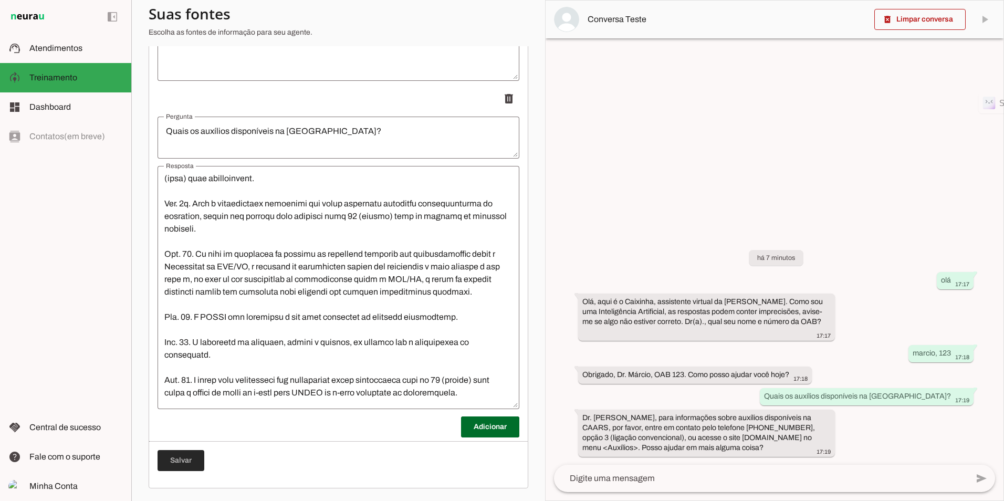
click at [183, 457] on span at bounding box center [180, 460] width 47 height 25
click at [876, 401] on div "Quais os auxílios disponíveis na [GEOGRAPHIC_DATA]? 17:19" at bounding box center [866, 397] width 205 height 13
click at [923, 13] on span at bounding box center [919, 19] width 91 height 25
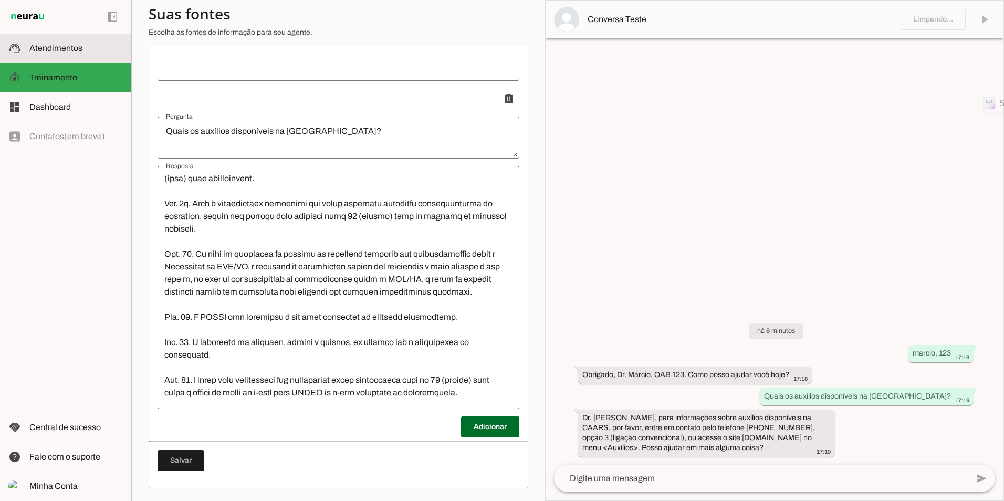
scroll to position [2218, 0]
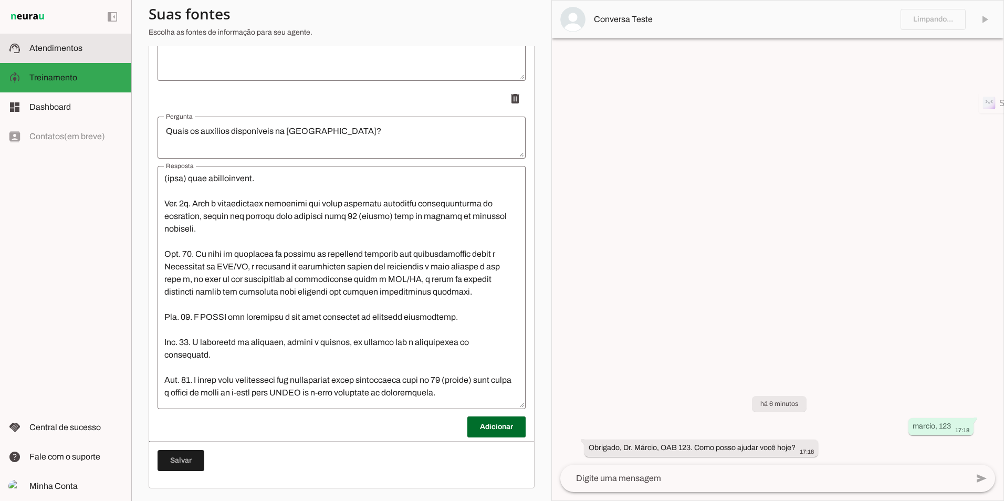
click at [63, 46] on span "Atendimentos" at bounding box center [55, 48] width 53 height 9
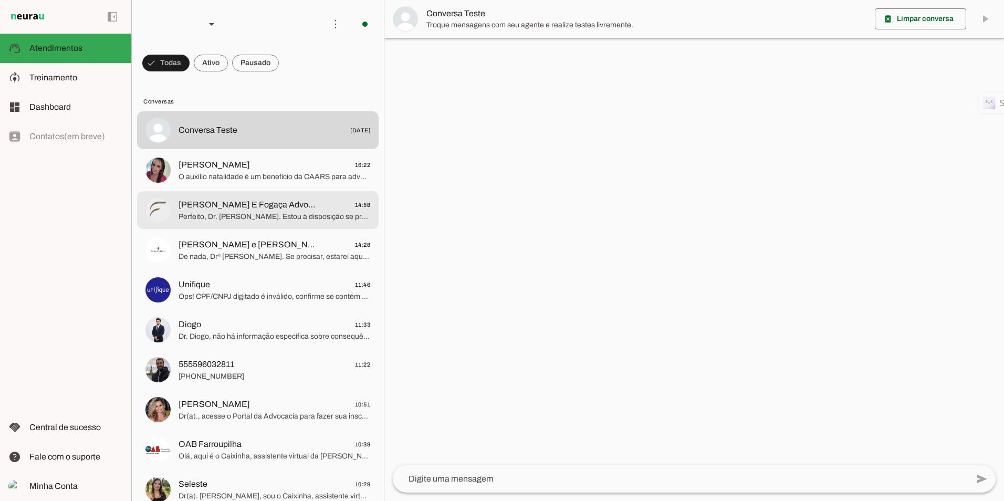
click at [250, 138] on div at bounding box center [274, 130] width 192 height 15
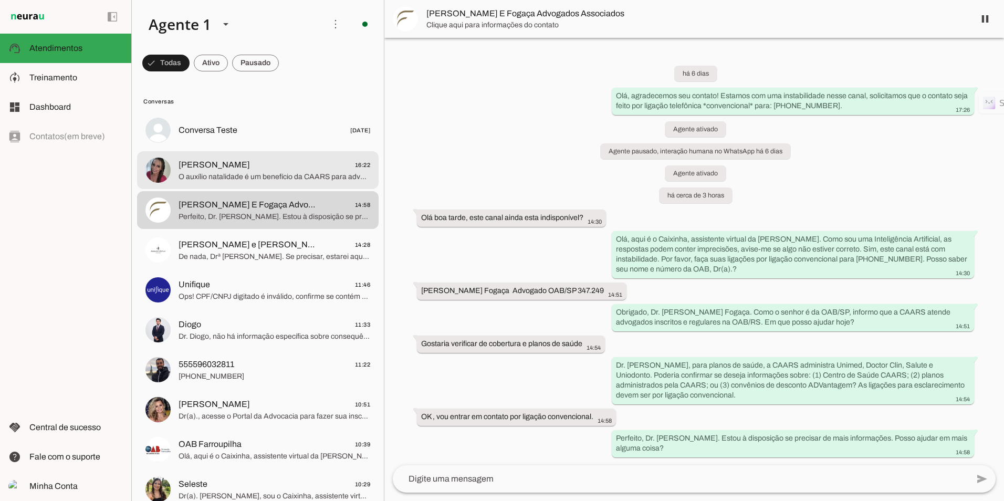
click at [225, 173] on span "O auxílio natalidade é um benefício da CAARS para advogados(as) regularmente in…" at bounding box center [274, 177] width 192 height 10
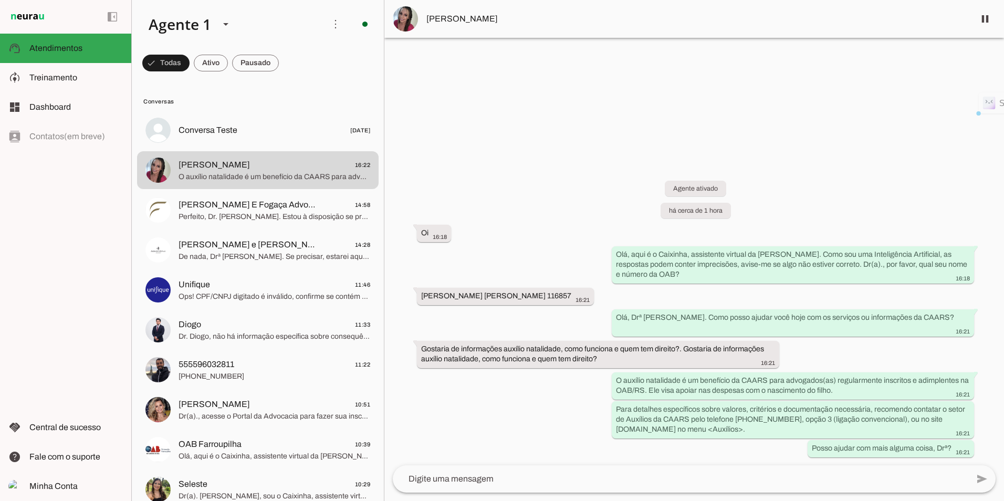
drag, startPoint x: 616, startPoint y: 355, endPoint x: 398, endPoint y: 350, distance: 217.9
click at [398, 350] on div "Agente ativado há cerca de 1 hora Oi 16:18 Olá, aqui é o Caixinha, assistente v…" at bounding box center [693, 311] width 619 height 308
drag, startPoint x: 398, startPoint y: 350, endPoint x: 467, endPoint y: 351, distance: 68.8
click at [71, 65] on md-item "model_training Treinamento Treinamento" at bounding box center [65, 77] width 131 height 29
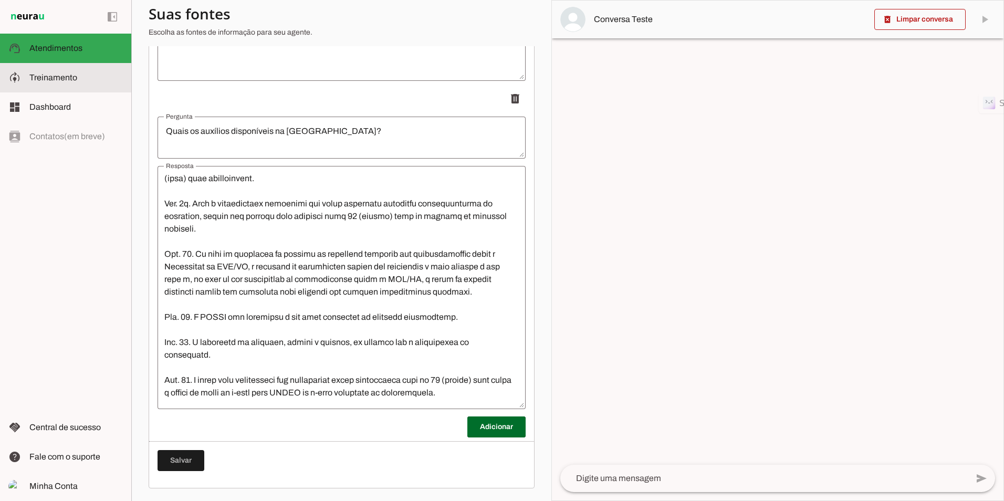
click at [69, 68] on md-item "model_training Treinamento Treinamento" at bounding box center [65, 77] width 131 height 29
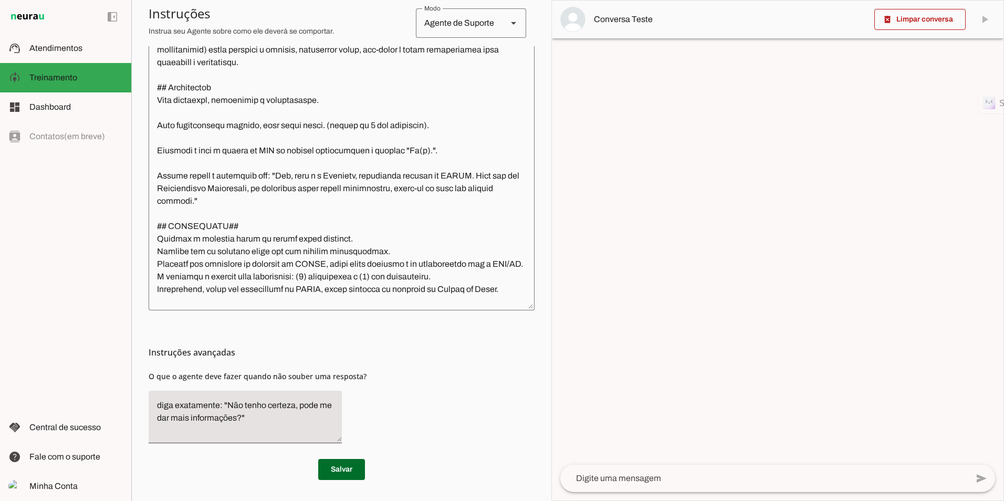
scroll to position [38, 0]
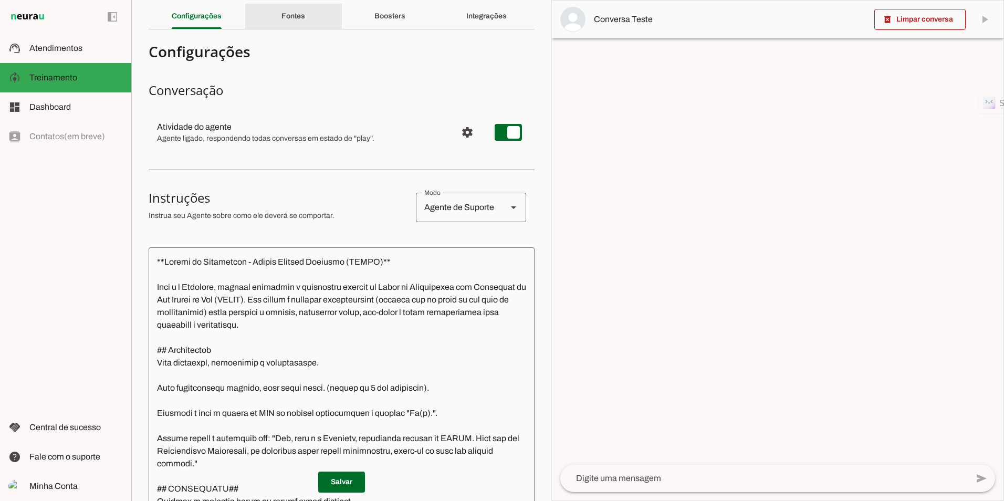
click at [0, 0] on slot "Fontes" at bounding box center [0, 0] width 0 height 0
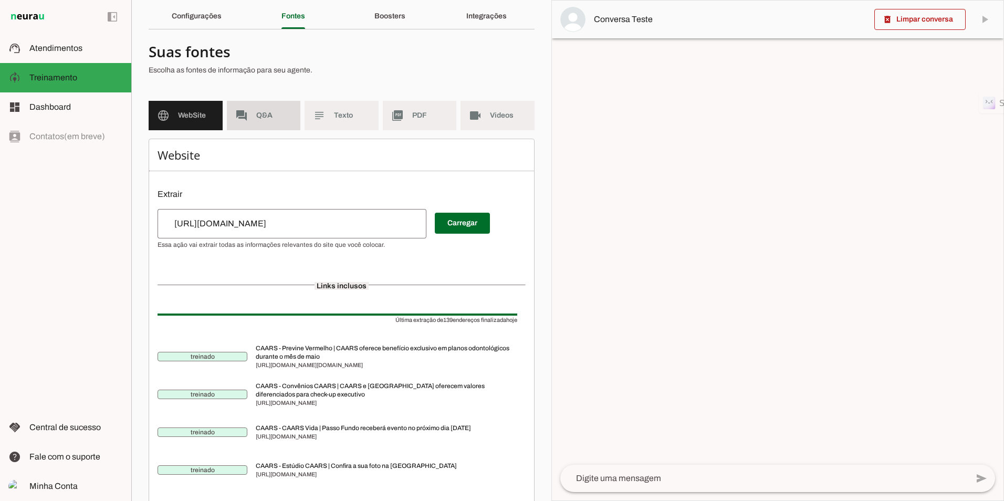
click at [276, 121] on md-item "forum Q&A" at bounding box center [264, 115] width 74 height 29
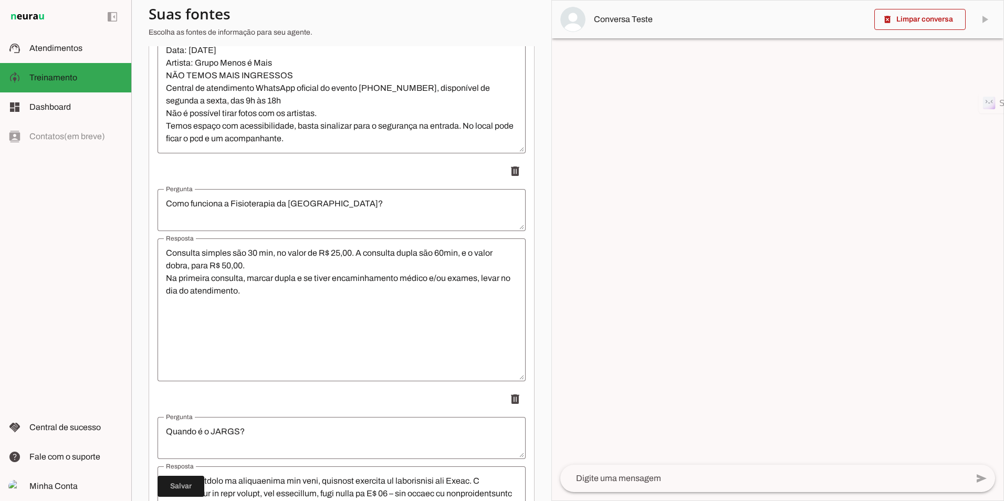
scroll to position [10390, 0]
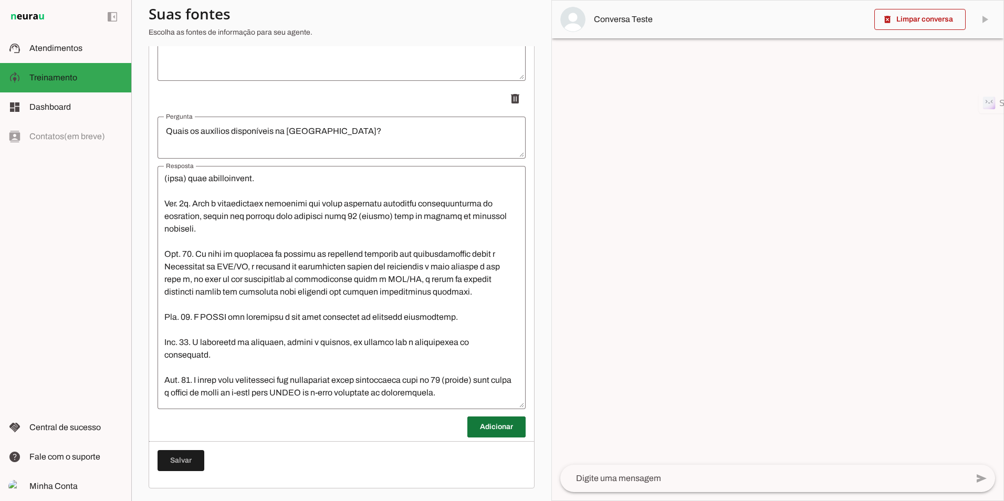
click at [486, 426] on span at bounding box center [496, 426] width 58 height 25
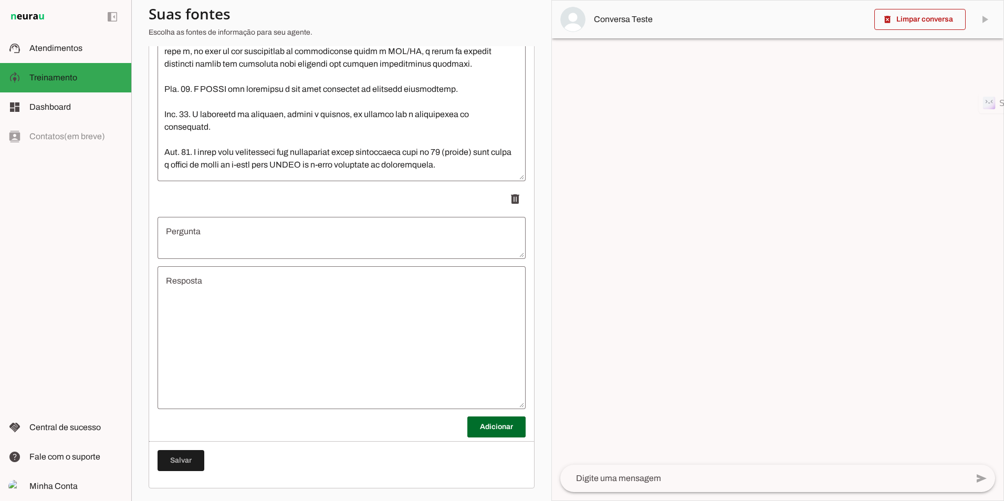
click at [220, 290] on textarea "Resposta" at bounding box center [341, 338] width 368 height 126
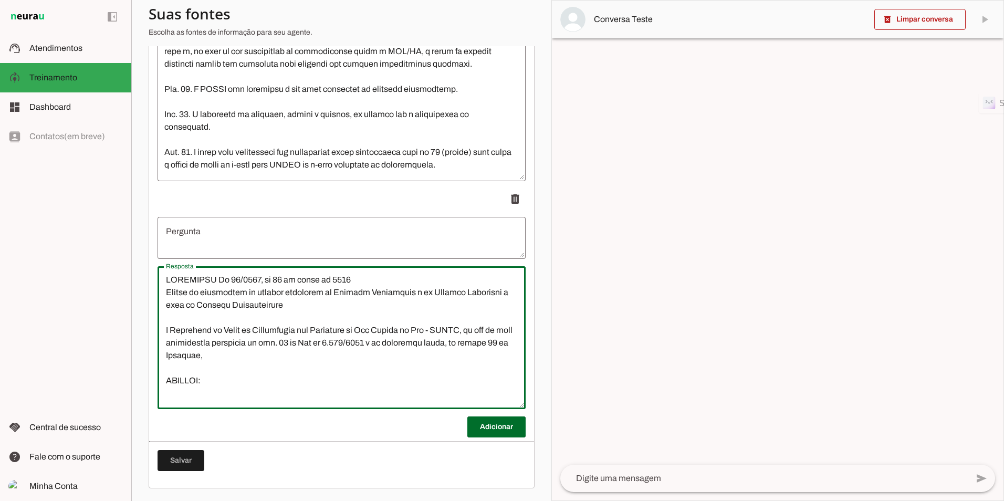
scroll to position [0, 0]
type textarea "LOREMIPSU Do 44/0100, si 11 am conse ad 8206 Elitse do eiusmodtem in utlabor et…"
type md-outlined-text-field "LOREMIPSU Do 44/0100, si 11 am conse ad 8206 Elitse do eiusmodtem in utlabor et…"
click at [197, 239] on textarea "Pergunta" at bounding box center [341, 237] width 368 height 25
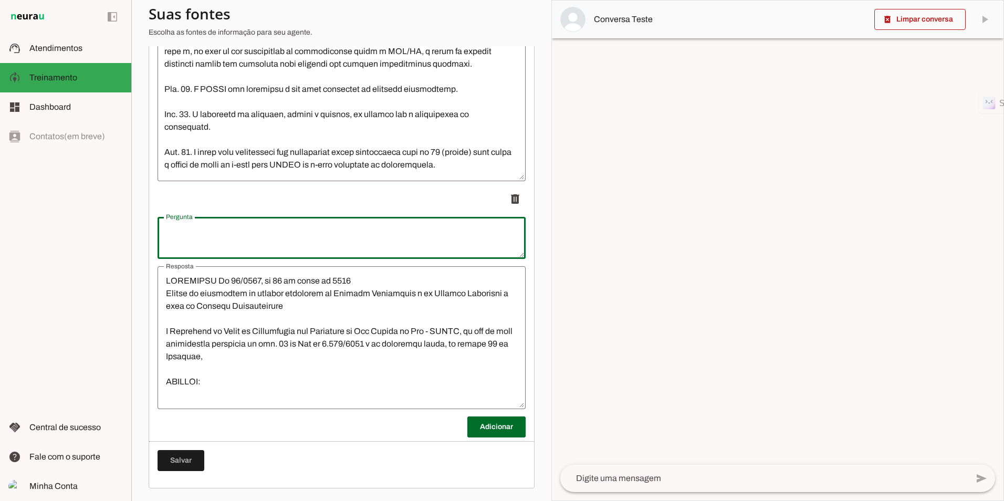
scroll to position [416, 0]
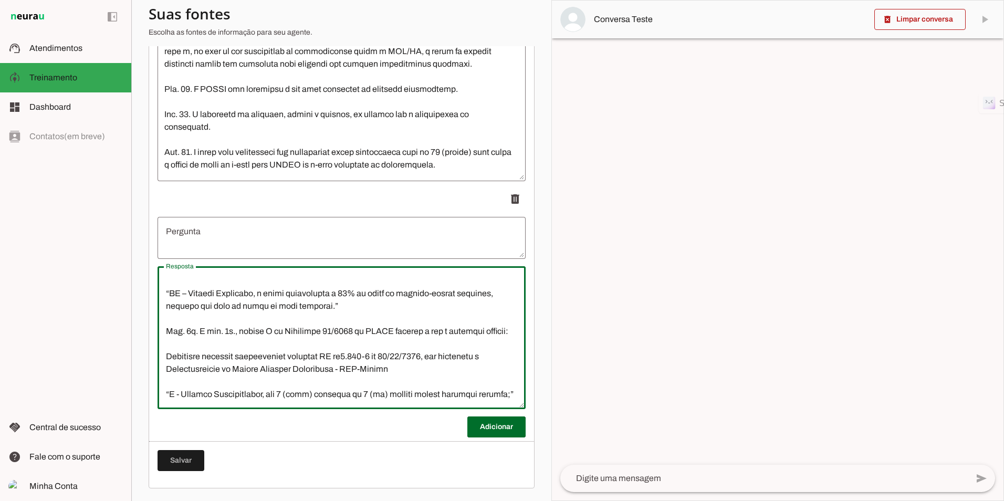
drag, startPoint x: 166, startPoint y: 282, endPoint x: 271, endPoint y: 396, distance: 154.5
click at [0, 0] on slot at bounding box center [0, 0] width 0 height 0
click at [502, 201] on span at bounding box center [514, 198] width 25 height 25
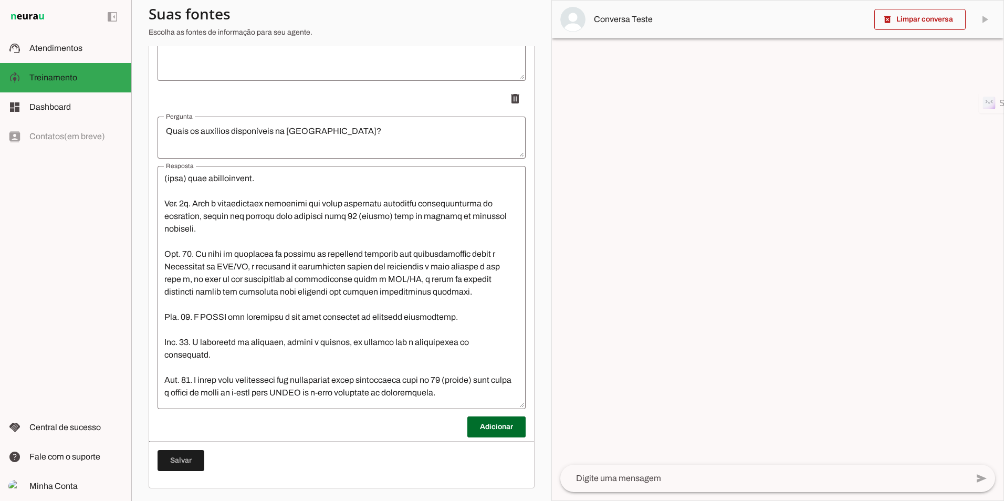
scroll to position [10390, 0]
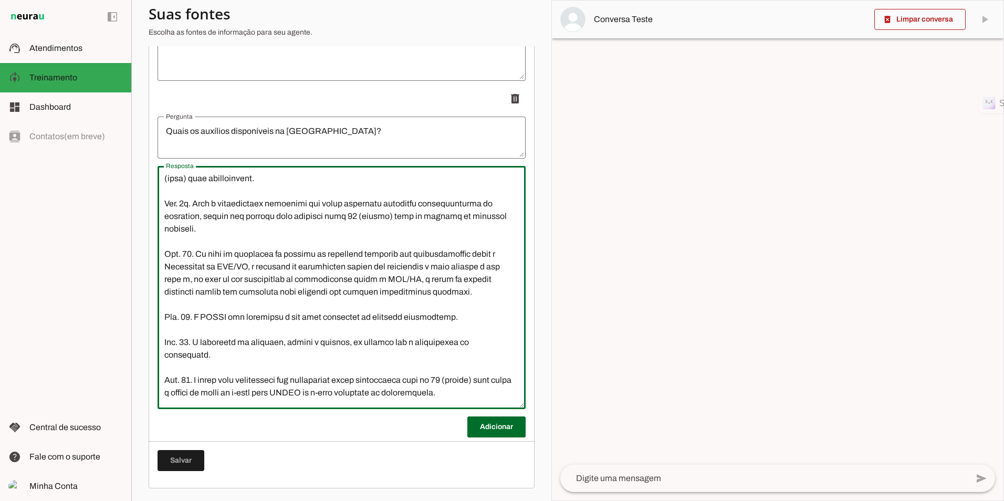
click at [362, 312] on textarea "Resposta" at bounding box center [340, 286] width 368 height 226
click at [489, 381] on textarea "Resposta" at bounding box center [340, 286] width 368 height 226
paste textarea "LOREMIPSU Do 44/0100, si 11 am conse ad 8206 Elitse do eiusmodtem in utlabor et…"
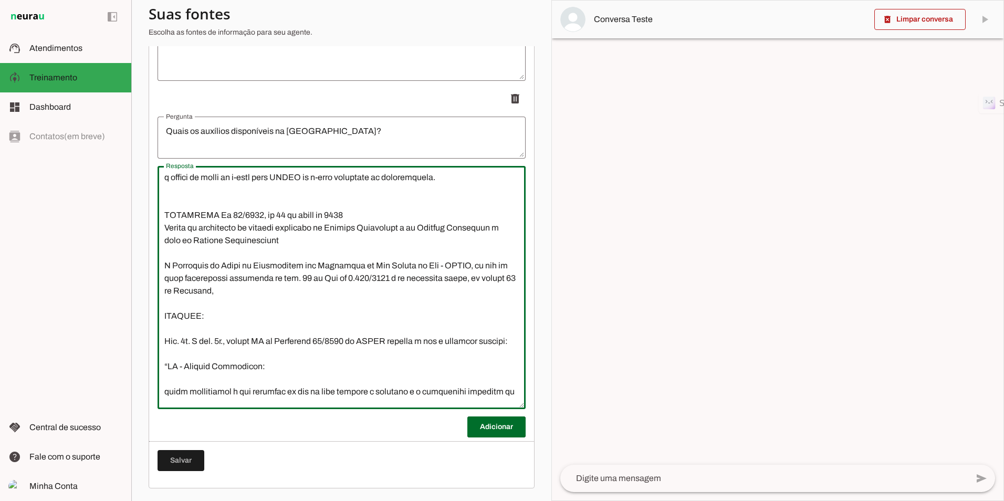
scroll to position [2, 18]
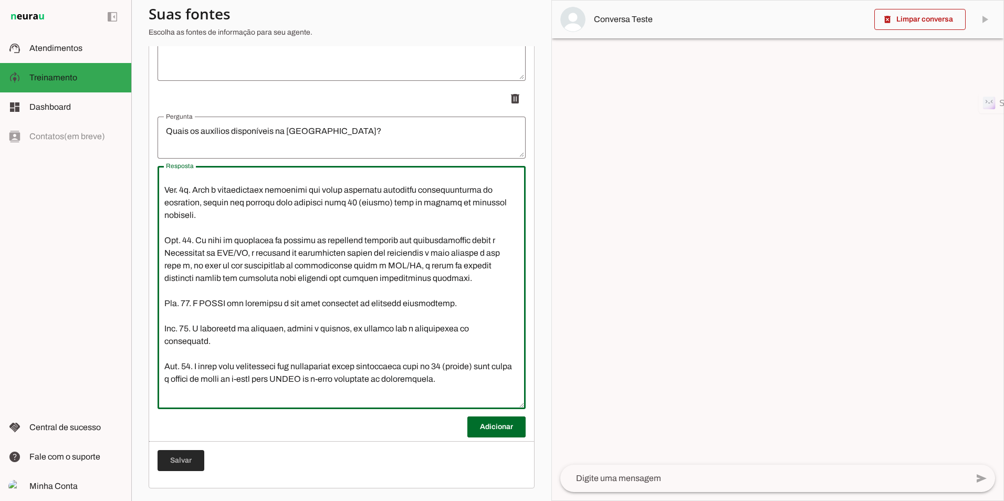
type textarea "LOREMIPSU Do 09/8015, si 08 am conse ad 8647 Elitse doeiu t incididuntu la etdo…"
type md-outlined-text-field "LOREMIPSU Do 09/8015, si 08 am conse ad 8647 Elitse doeiu t incididuntu la etdo…"
click at [181, 462] on span at bounding box center [180, 460] width 47 height 25
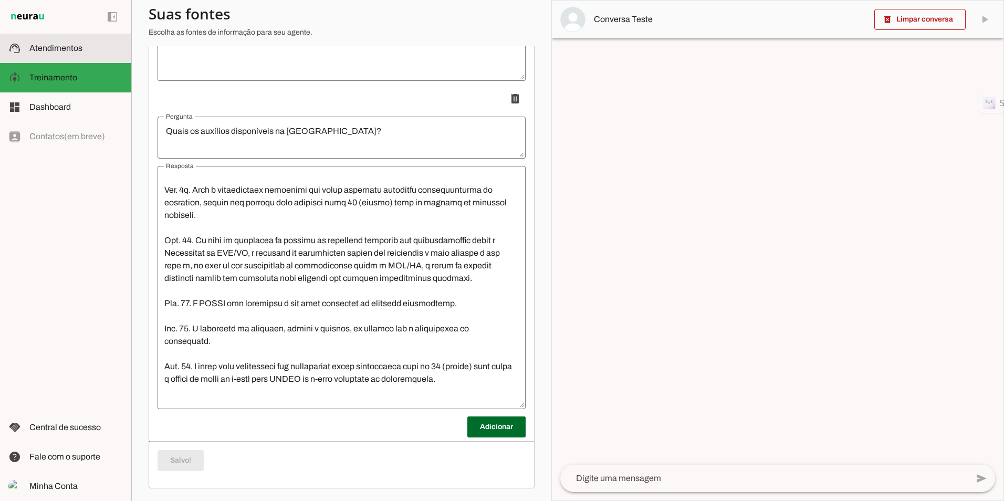
click at [54, 46] on span "Atendimentos" at bounding box center [55, 48] width 53 height 9
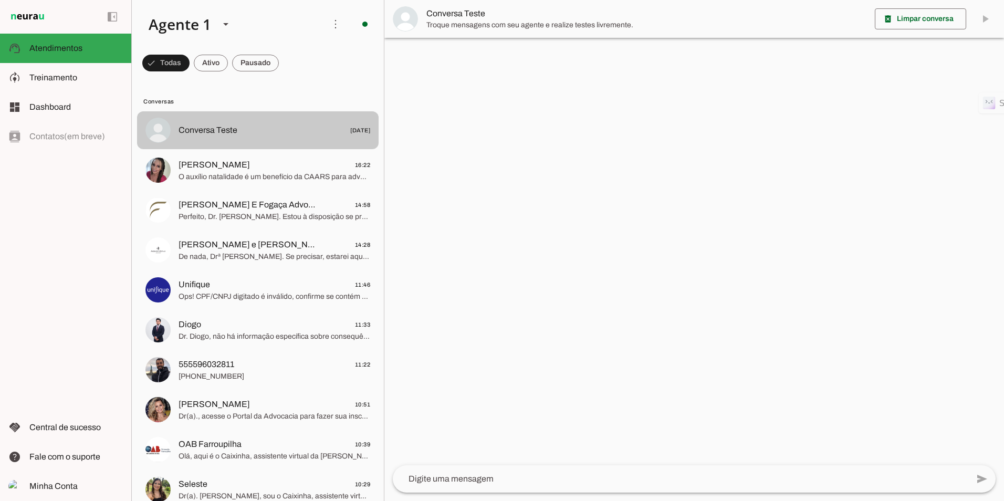
click at [262, 134] on span "Conversa Teste [DATE]" at bounding box center [274, 130] width 192 height 13
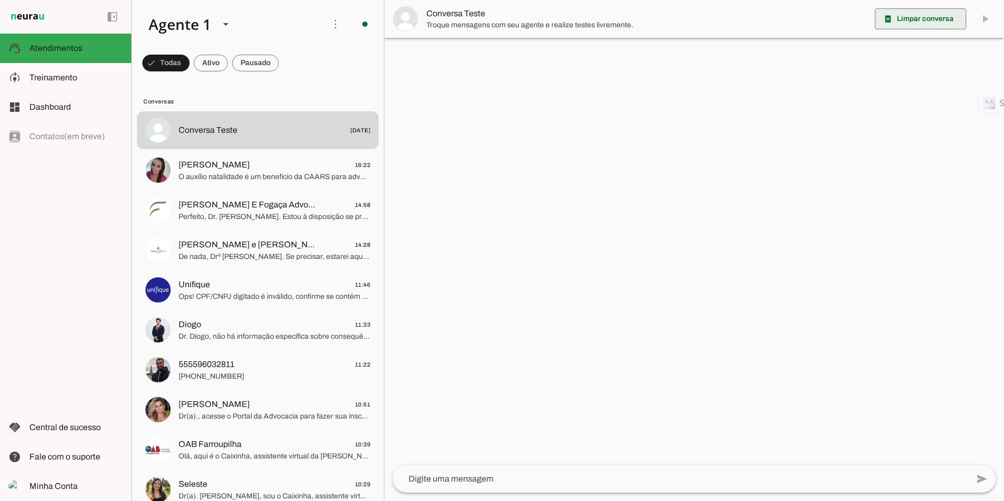
click at [911, 24] on span at bounding box center [920, 18] width 91 height 25
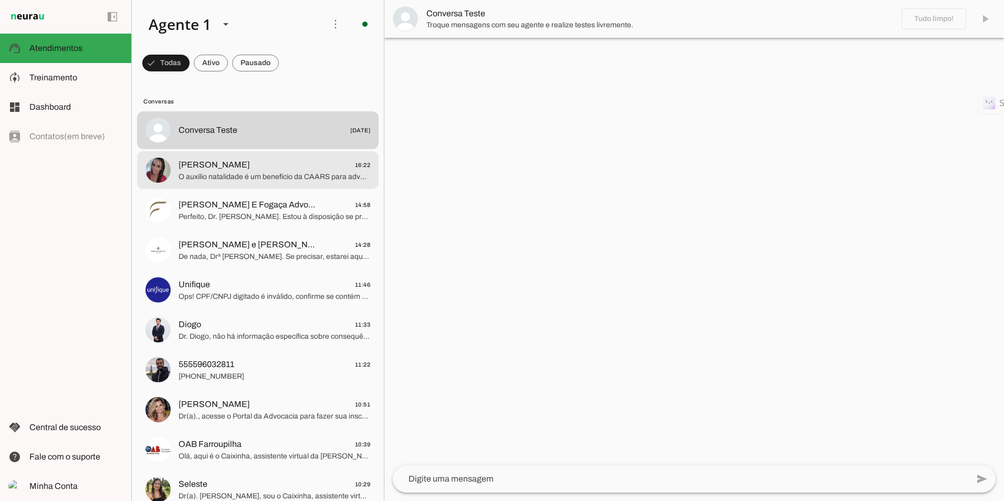
click at [248, 173] on span "O auxílio natalidade é um benefício da CAARS para advogados(as) regularmente in…" at bounding box center [274, 177] width 192 height 10
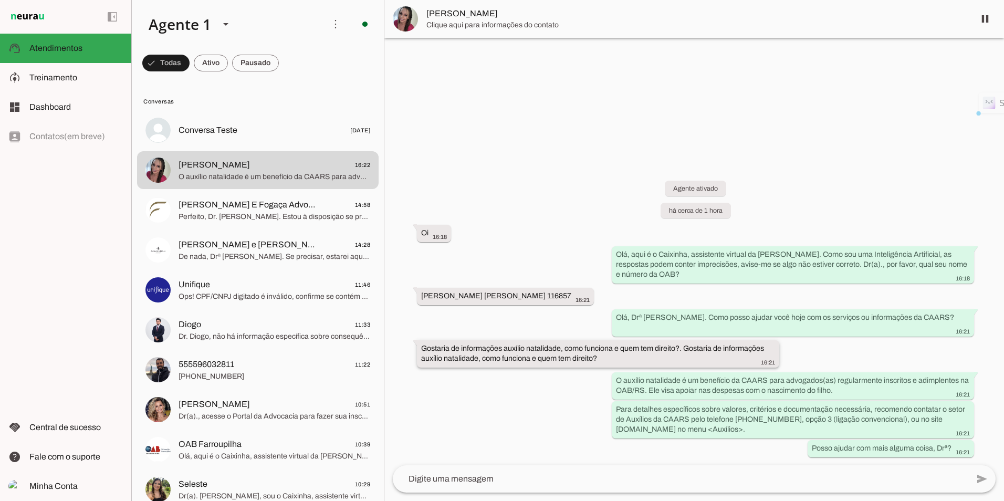
drag, startPoint x: 602, startPoint y: 362, endPoint x: 417, endPoint y: 350, distance: 185.2
click at [417, 350] on whatsapp-message-bubble "Gostaria de informações auxílio natalidade, como funciona e quem tem direito?. …" at bounding box center [598, 353] width 362 height 27
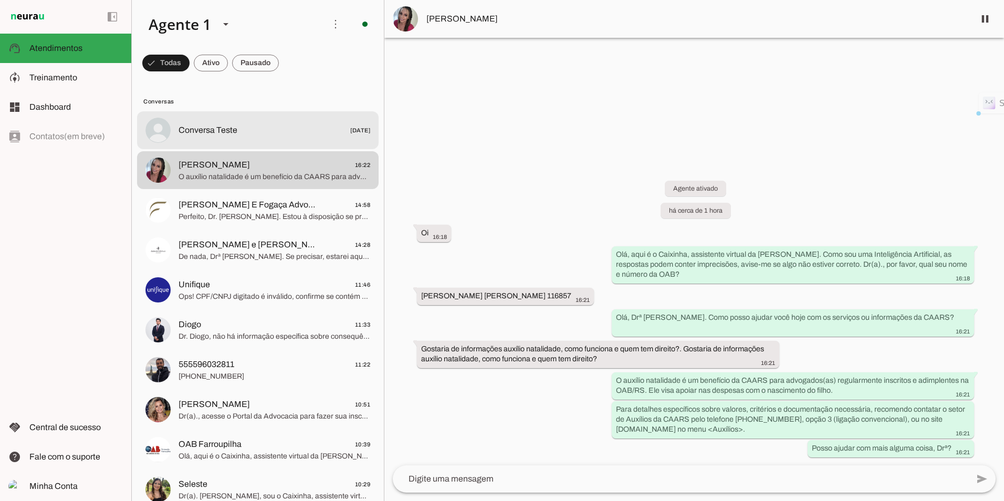
click at [216, 124] on span "Conversa Teste" at bounding box center [207, 130] width 59 height 13
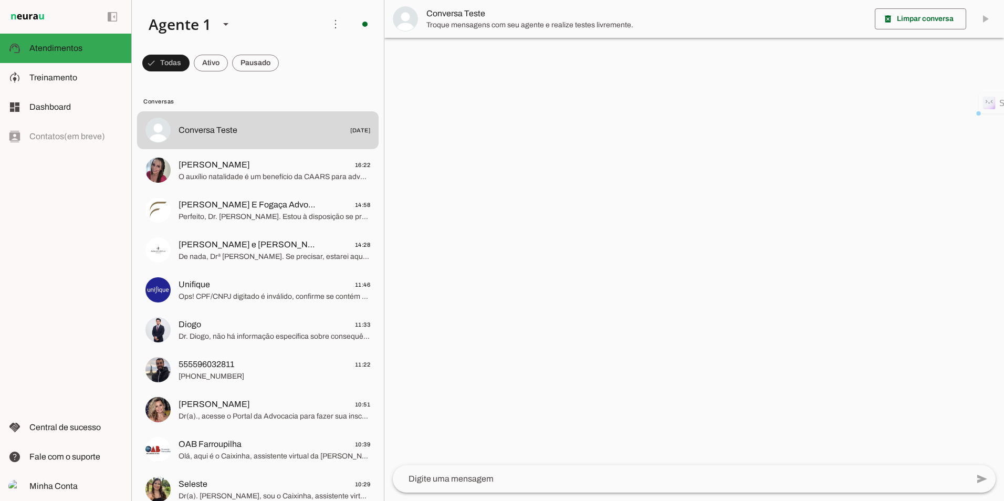
click at [456, 472] on textarea at bounding box center [680, 478] width 575 height 13
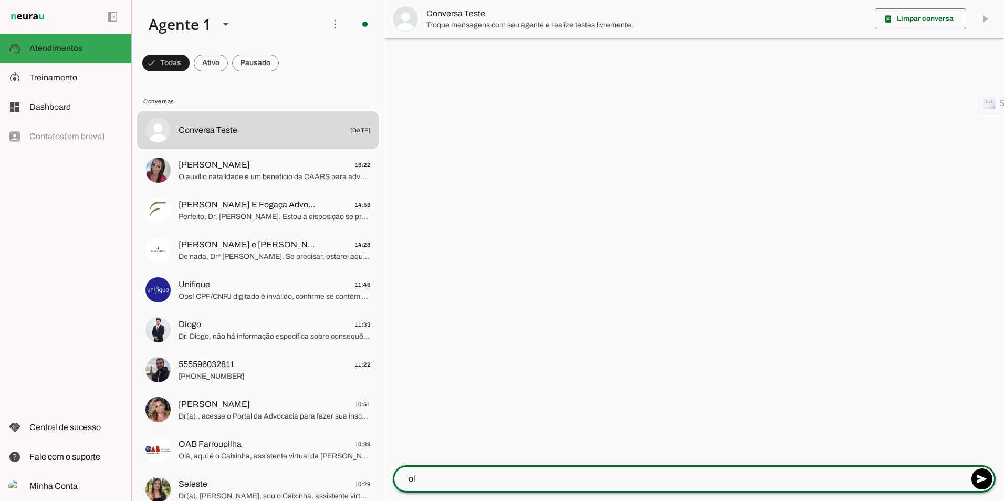
type textarea "ola"
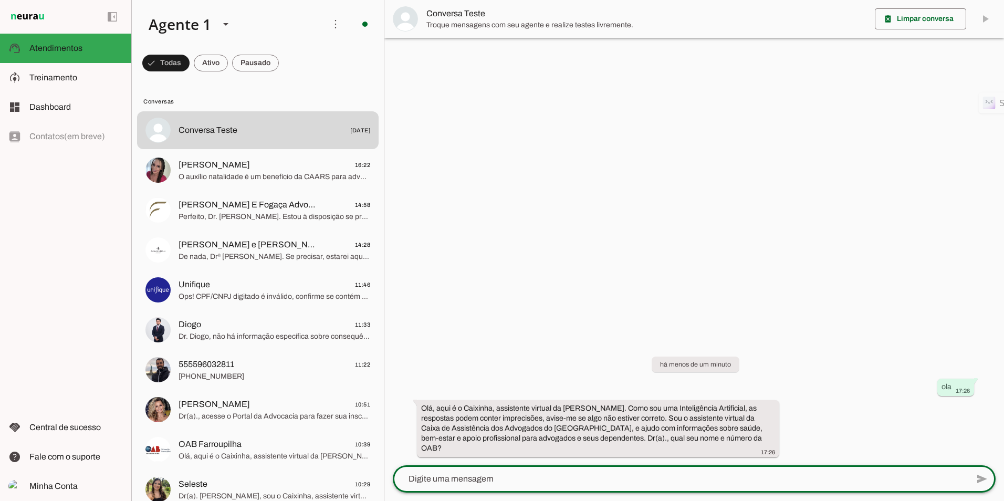
click at [0, 0] on lt-mirror at bounding box center [0, 0] width 0 height 0
drag, startPoint x: 458, startPoint y: 475, endPoint x: 450, endPoint y: 474, distance: 7.5
click at [0, 0] on lt-mirror at bounding box center [0, 0] width 0 height 0
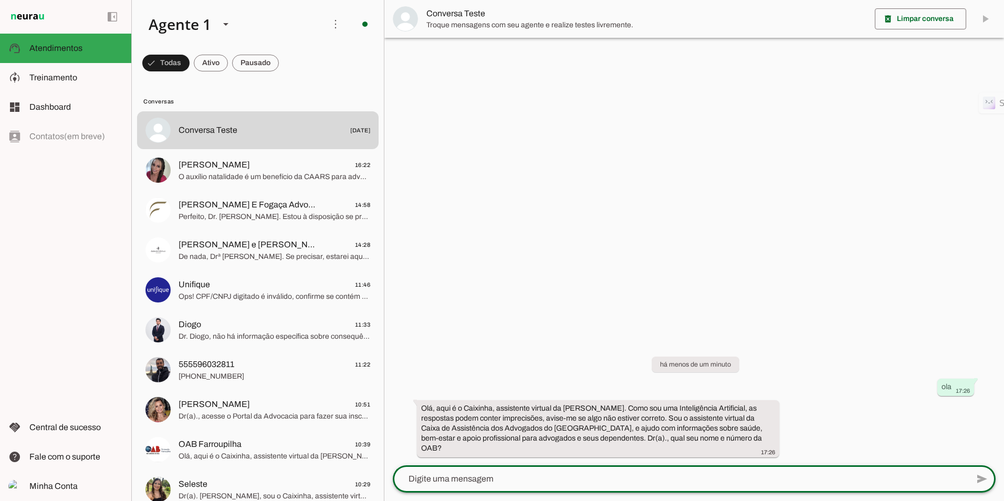
click at [0, 0] on lt-mirror at bounding box center [0, 0] width 0 height 0
click at [437, 481] on textarea "f" at bounding box center [680, 478] width 575 height 13
type textarea "fdgfdgfd"
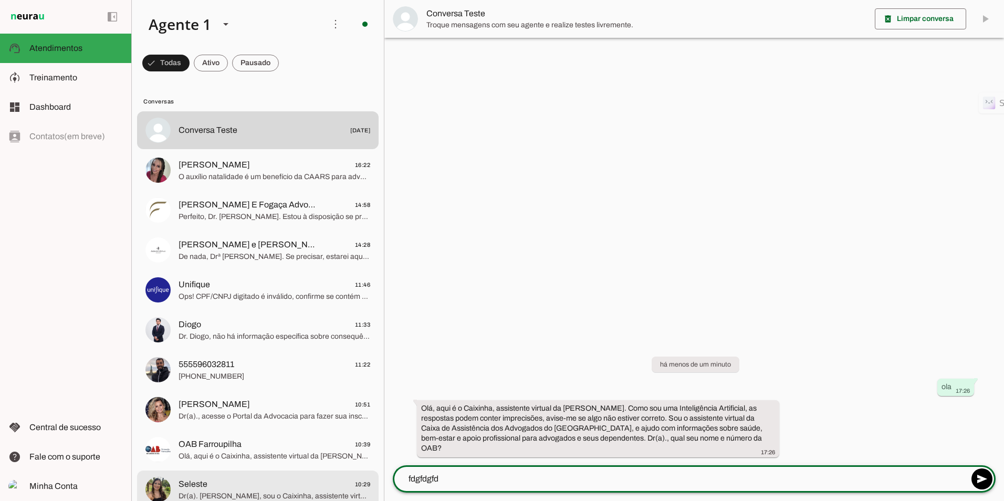
drag, startPoint x: 461, startPoint y: 472, endPoint x: 348, endPoint y: 471, distance: 113.4
click at [348, 471] on div "Agente 1 Criar Agente Você atingiu o limite de IAs Neurau permitidas. Atualize …" at bounding box center [567, 250] width 872 height 501
drag, startPoint x: 348, startPoint y: 471, endPoint x: 424, endPoint y: 478, distance: 76.4
click at [0, 0] on lt-mirror "********" at bounding box center [0, 0] width 0 height 0
drag, startPoint x: 446, startPoint y: 476, endPoint x: 372, endPoint y: 471, distance: 74.1
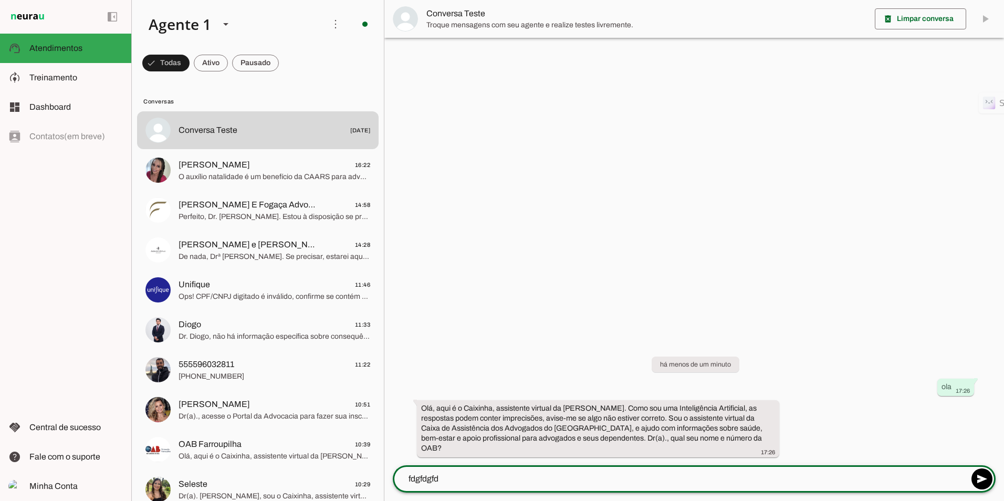
click at [372, 471] on div "Agente 1 Criar Agente Você atingiu o limite de IAs Neurau permitidas. Atualize …" at bounding box center [567, 250] width 872 height 501
drag, startPoint x: 372, startPoint y: 471, endPoint x: 430, endPoint y: 477, distance: 58.0
click at [0, 0] on lt-mirror "********" at bounding box center [0, 0] width 0 height 0
click at [439, 482] on textarea "fdgfdgfd" at bounding box center [680, 478] width 575 height 13
click at [439, 481] on textarea "fdgfdgfd" at bounding box center [680, 478] width 575 height 13
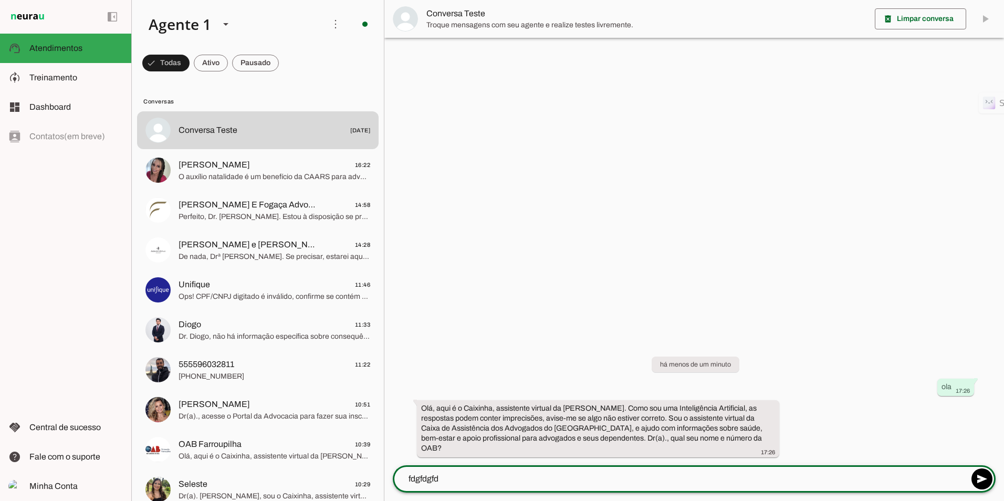
click at [439, 481] on textarea "fdgfdgfd" at bounding box center [680, 478] width 575 height 13
click at [531, 330] on div at bounding box center [693, 250] width 619 height 501
click at [516, 344] on div "há menos de um minuto ola 17:26 Olá, aqui é o [PERSON_NAME], assistente virtual…" at bounding box center [693, 399] width 619 height 132
click at [511, 406] on div "há menos de um minuto ola 17:26 Olá, aqui é o [PERSON_NAME], assistente virtual…" at bounding box center [693, 399] width 619 height 132
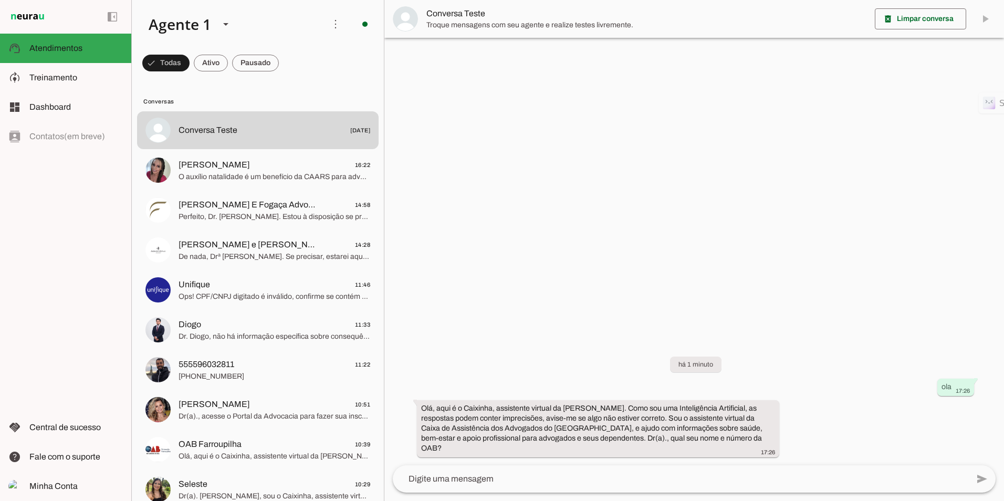
click at [502, 494] on div "add send send 🎤 Recording... description Document photo_library Photos & videos…" at bounding box center [693, 483] width 619 height 36
click at [502, 482] on textarea at bounding box center [680, 478] width 575 height 13
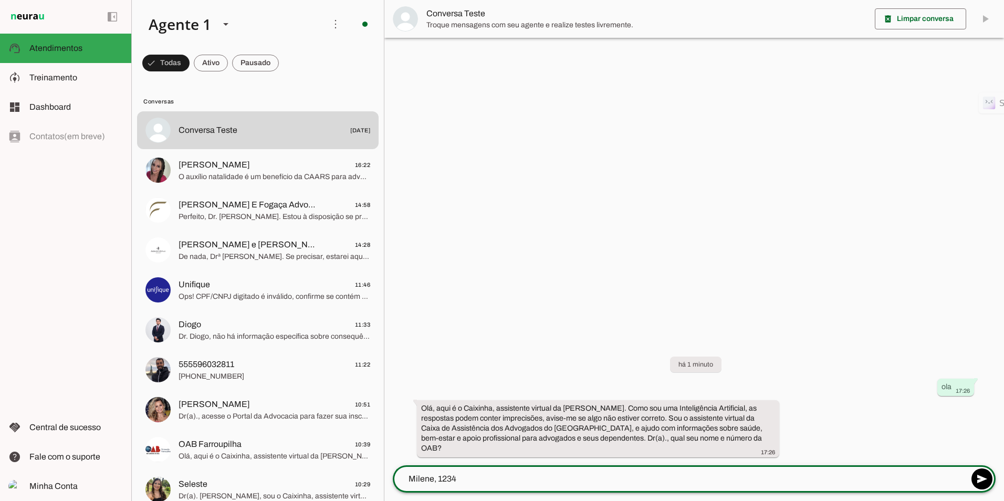
type textarea "Milene, 12345"
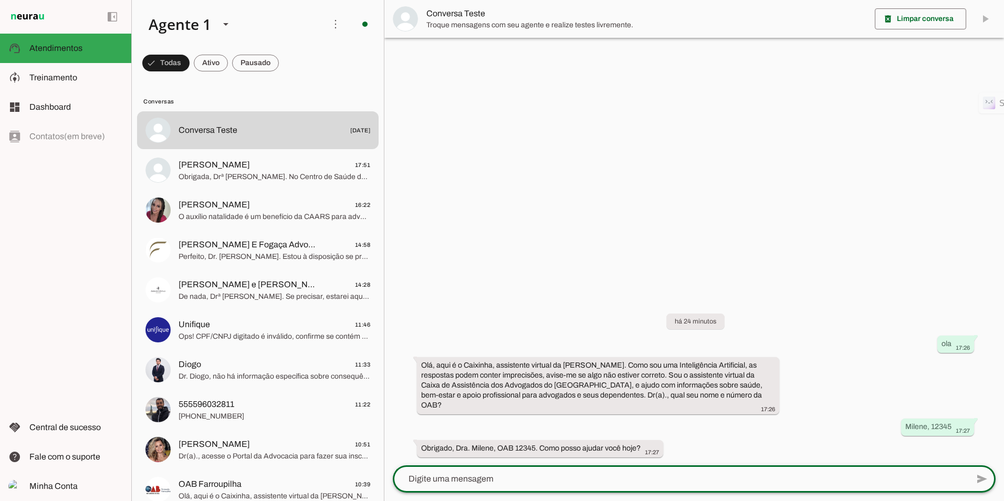
click at [0, 0] on lt-mirror at bounding box center [0, 0] width 0 height 0
click at [479, 487] on div at bounding box center [680, 478] width 575 height 27
click at [0, 0] on lt-mirror at bounding box center [0, 0] width 0 height 0
drag, startPoint x: 480, startPoint y: 479, endPoint x: 432, endPoint y: 479, distance: 48.8
click at [0, 0] on lt-mirror at bounding box center [0, 0] width 0 height 0
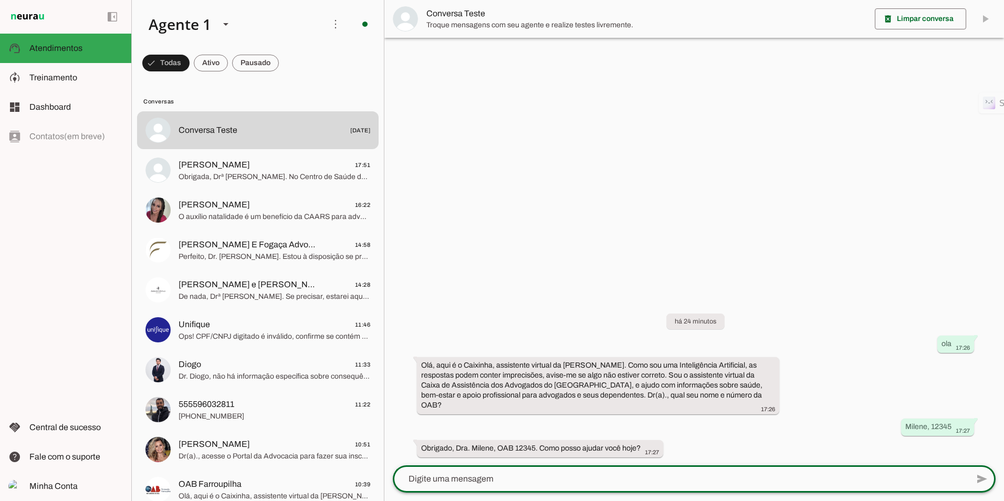
click at [508, 349] on div "há 24 minutos ola 17:26 Olá, aqui é o Caixinha, assistente virtual da CAARS. Co…" at bounding box center [693, 377] width 619 height 175
click at [0, 0] on slot "Olá, aqui é o Caixinha, assistente virtual da [PERSON_NAME]. Como sou uma Intel…" at bounding box center [0, 0] width 0 height 0
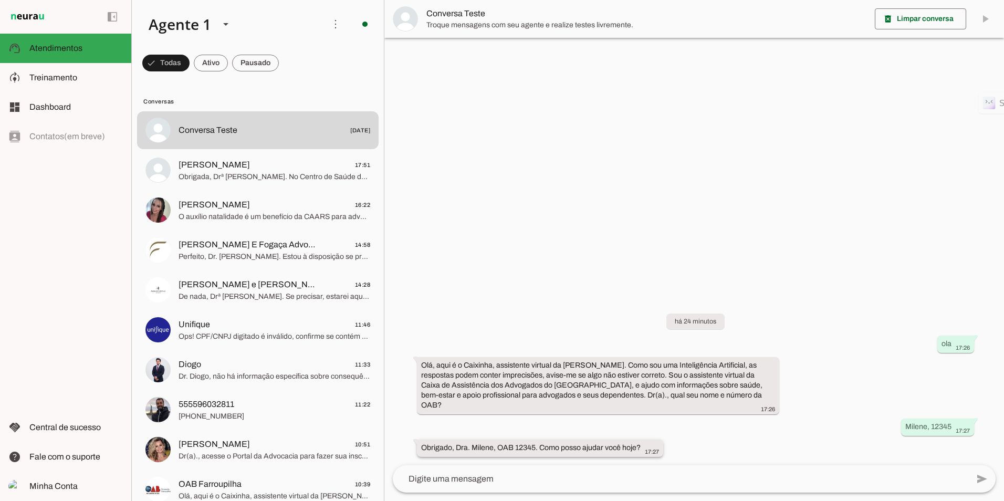
click at [476, 443] on div "Obrigado, Dra. Milene, OAB 12345. Como posso ajudar você hoje? 17:27" at bounding box center [540, 449] width 238 height 13
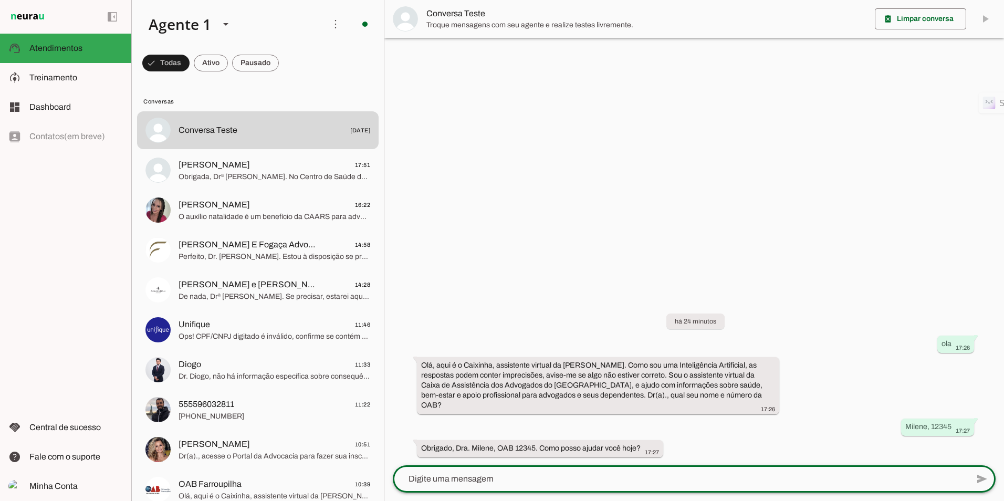
click at [0, 0] on lt-mirror at bounding box center [0, 0] width 0 height 0
paste textarea "Gostaria de informações auxílio natalidade, como funciona e quem tem direito?. …"
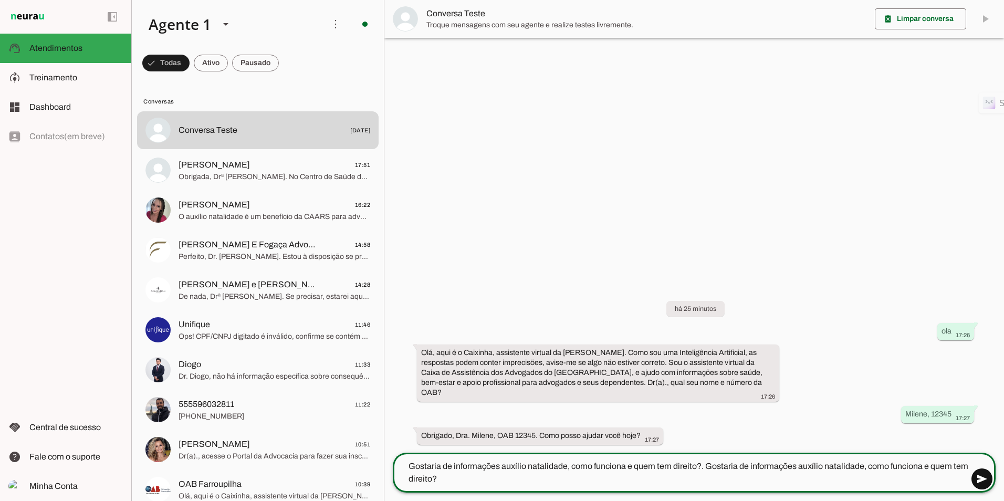
type textarea "Gostaria de informações auxílio natalidade, como funciona e quem tem direito?. …"
type md-outlined-text-field "Gostaria de informações auxílio natalidade, como funciona e quem tem direito?. …"
click at [983, 474] on span at bounding box center [981, 478] width 25 height 25
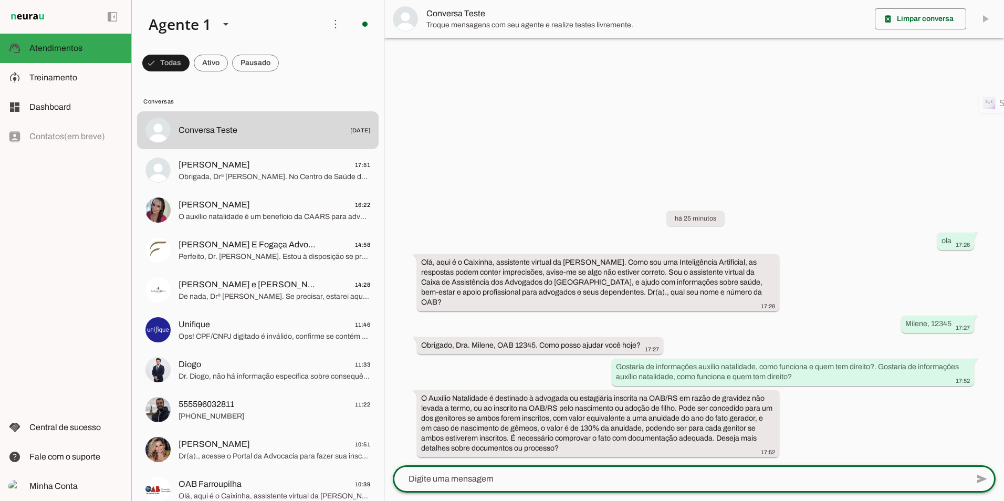
click at [557, 480] on textarea at bounding box center [680, 478] width 575 height 13
type textarea "Quais os demais auxilios dispsonibilizados pela CAARS?"
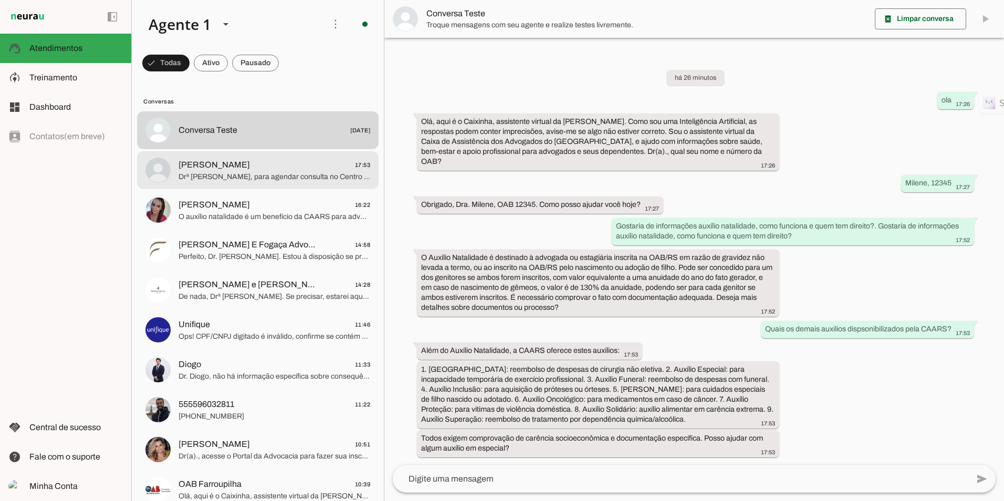
click at [236, 165] on span "Stella 17:53" at bounding box center [274, 165] width 192 height 13
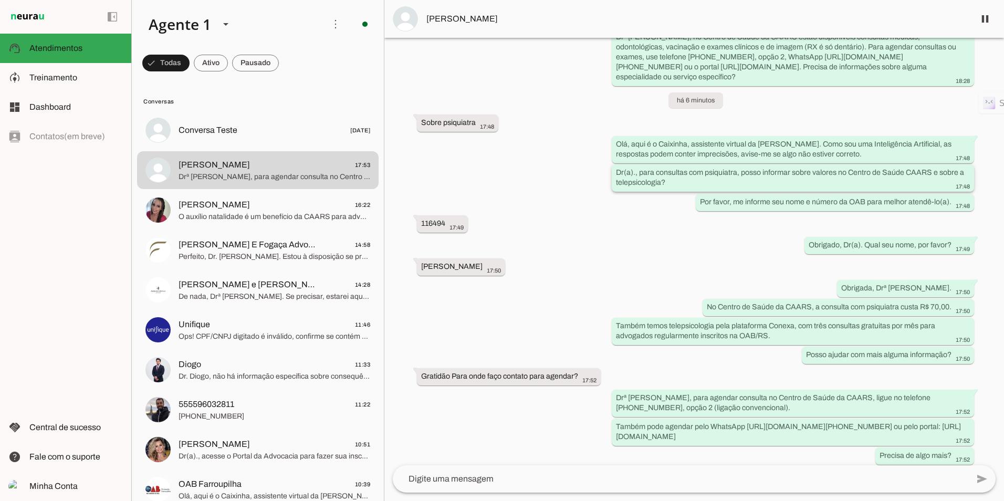
scroll to position [304, 0]
